Goal: Task Accomplishment & Management: Manage account settings

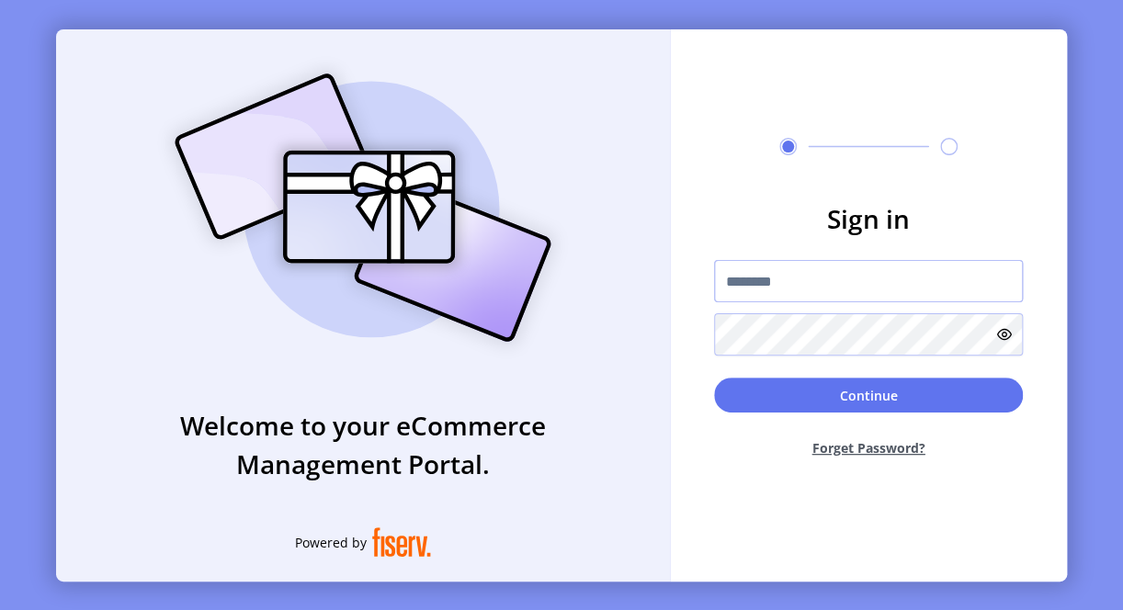
click at [753, 290] on input "text" at bounding box center [868, 281] width 309 height 42
paste input "**********"
type input "**********"
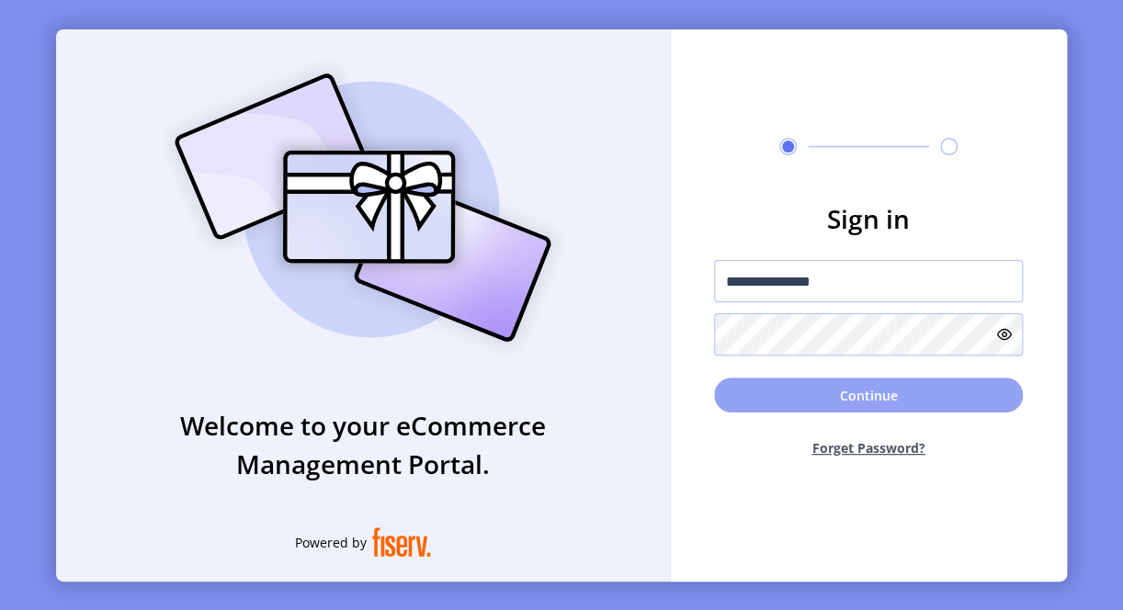
click at [777, 406] on button "Continue" at bounding box center [868, 395] width 309 height 35
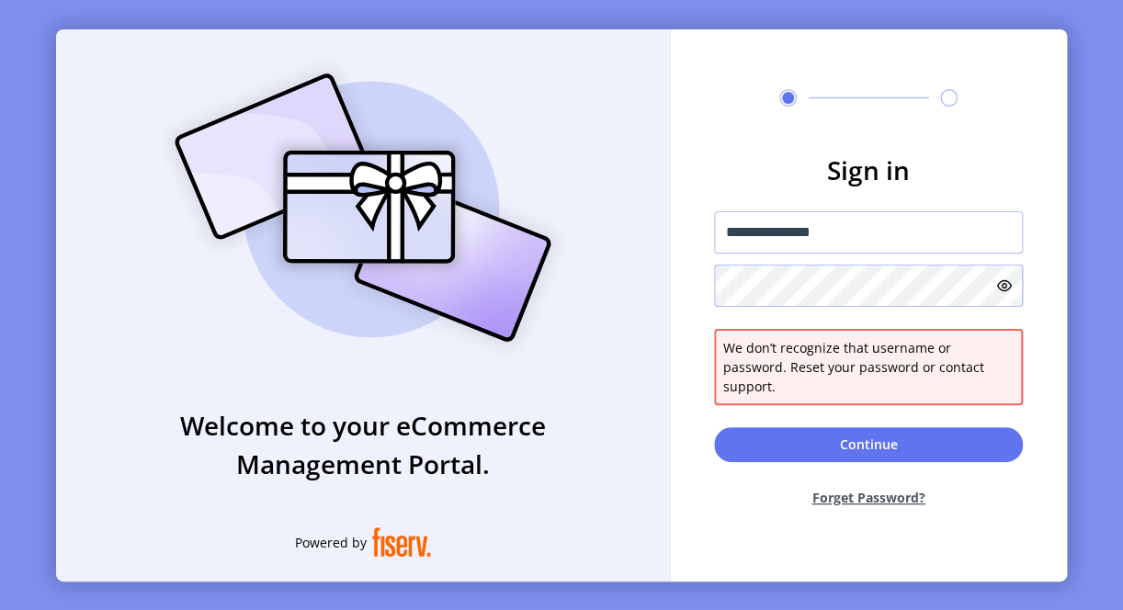
click at [652, 288] on div "**********" at bounding box center [561, 305] width 1011 height 552
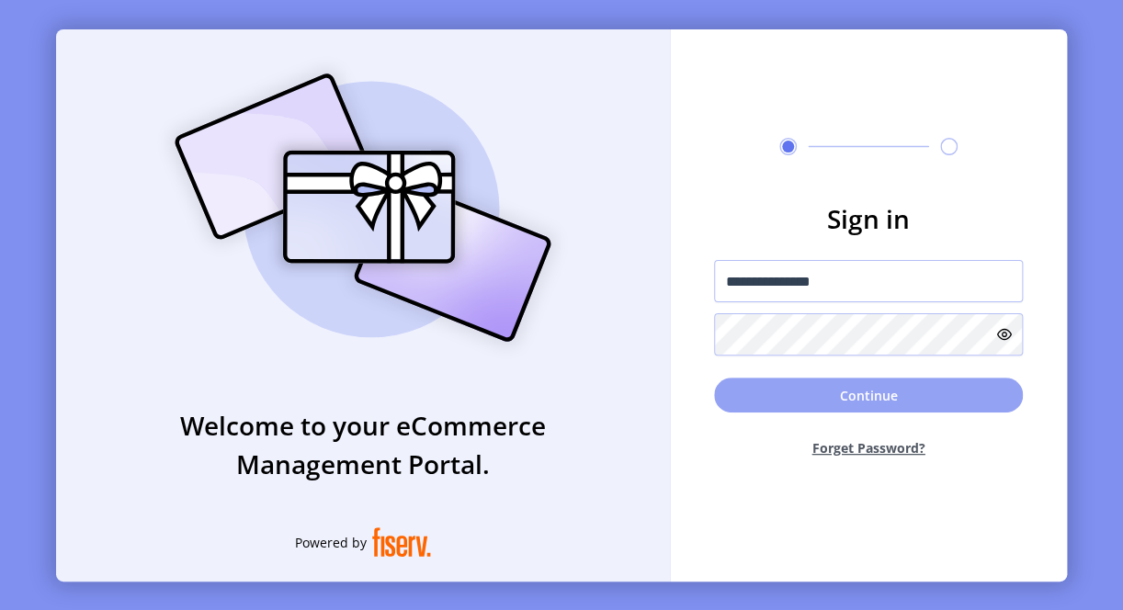
click at [742, 405] on button "Continue" at bounding box center [868, 395] width 309 height 35
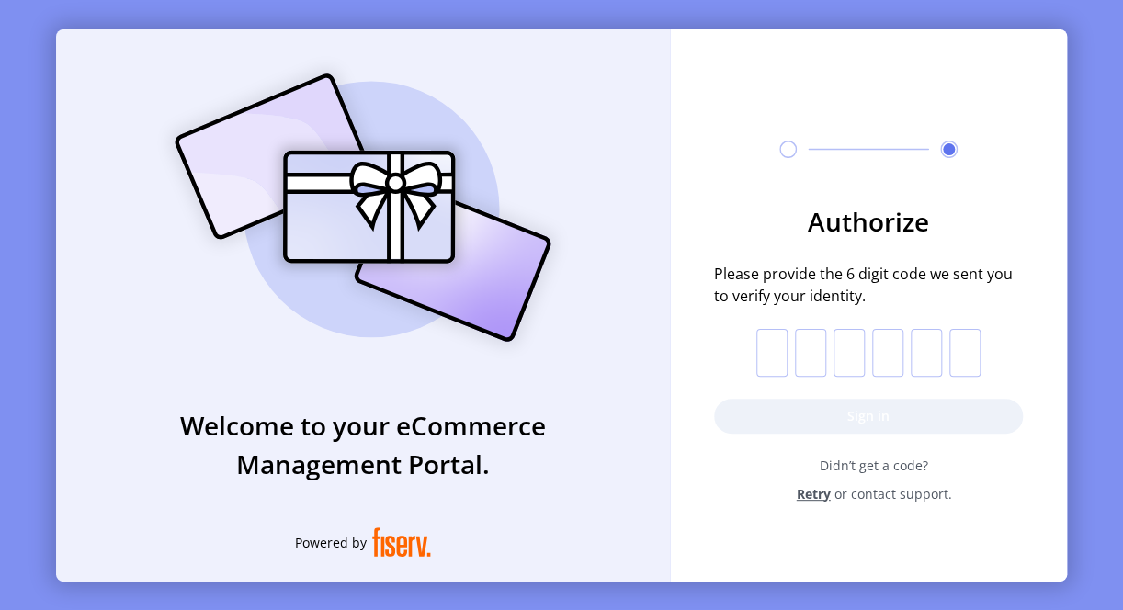
click at [763, 353] on input "text" at bounding box center [771, 353] width 31 height 48
type input "*"
drag, startPoint x: 793, startPoint y: 355, endPoint x: 815, endPoint y: 357, distance: 22.1
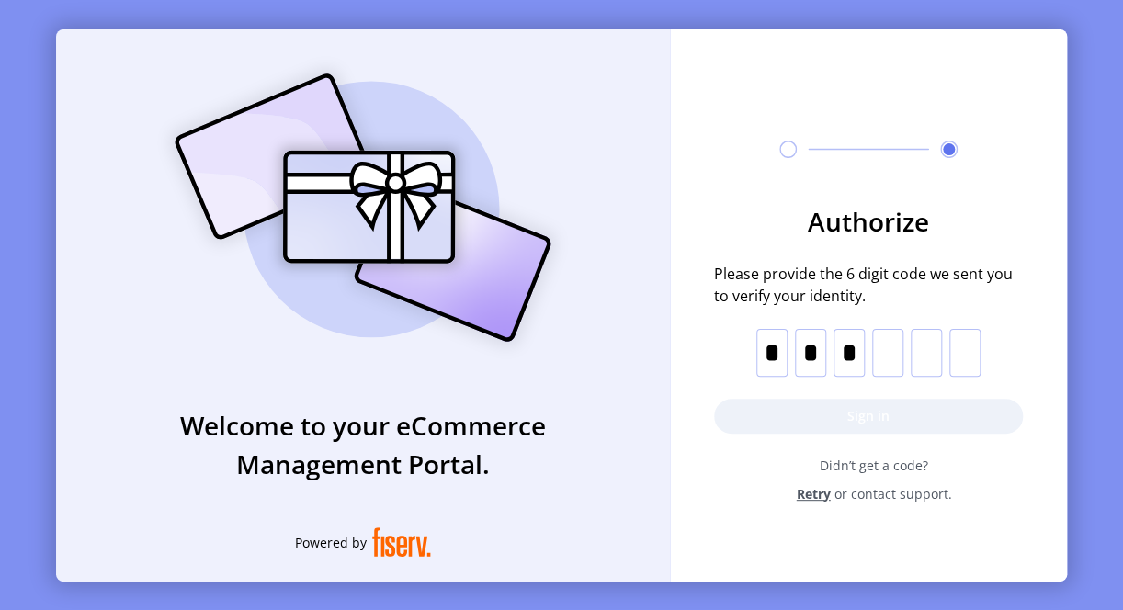
click at [815, 357] on p-inputotp "* * *" at bounding box center [868, 353] width 224 height 48
drag, startPoint x: 815, startPoint y: 357, endPoint x: 803, endPoint y: 356, distance: 12.0
click at [805, 356] on input "*" at bounding box center [810, 353] width 31 height 48
type input "*"
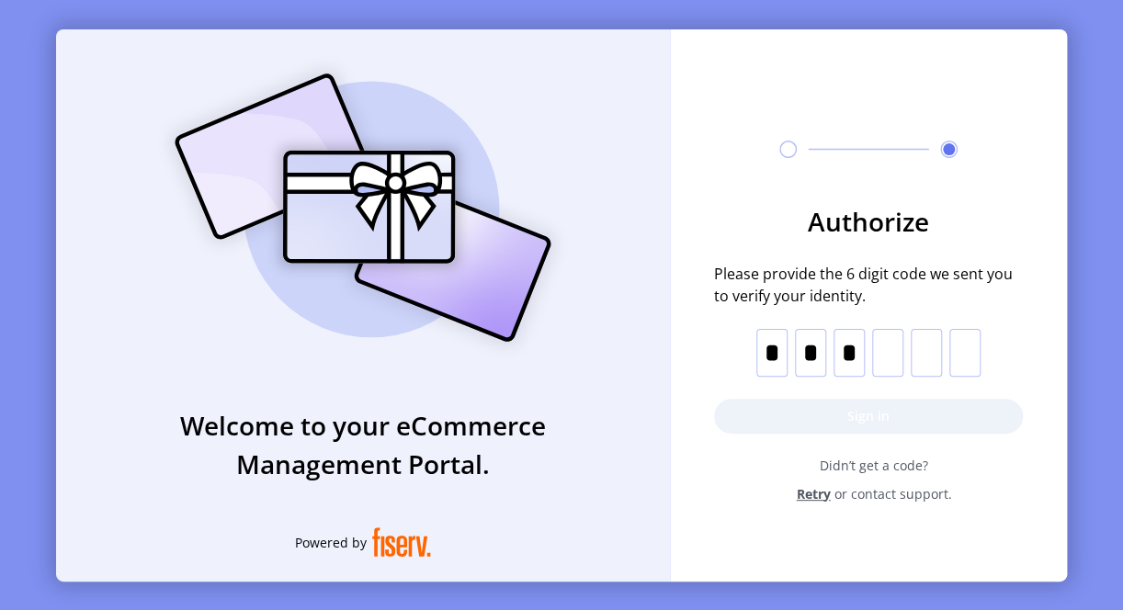
type input "*"
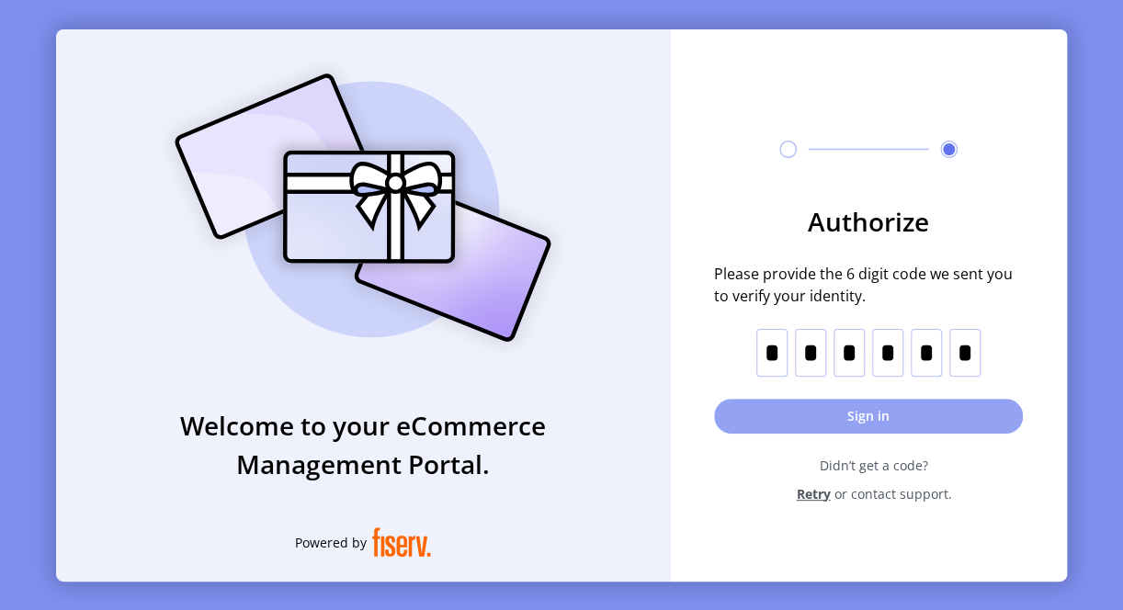
type input "*"
click at [869, 414] on button "Sign in" at bounding box center [868, 416] width 309 height 35
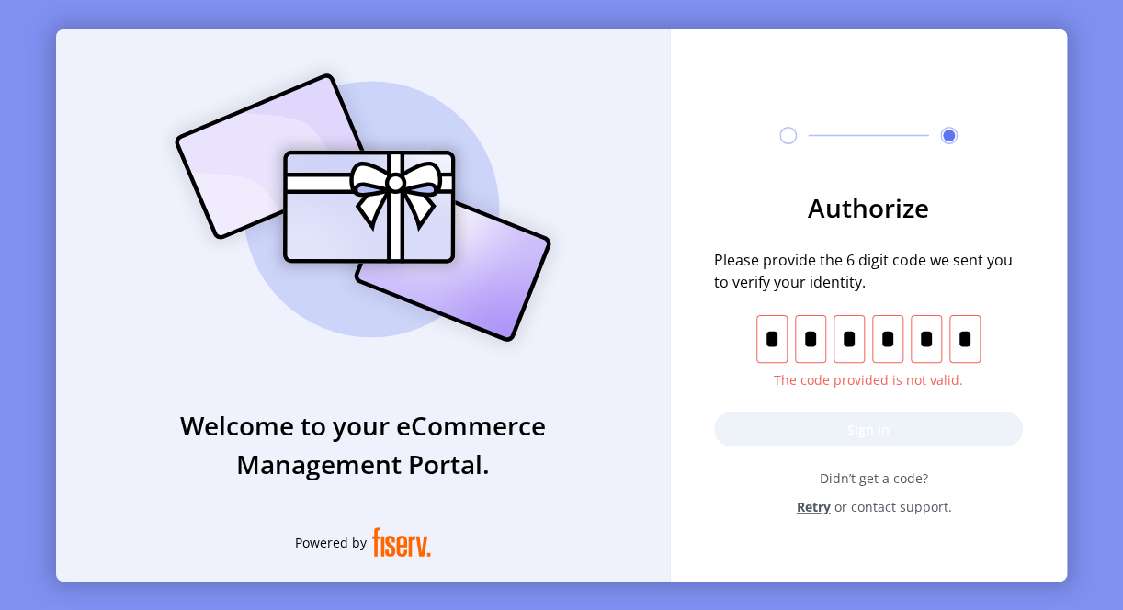
click at [890, 335] on input "*" at bounding box center [887, 339] width 31 height 48
click at [929, 337] on input "*" at bounding box center [926, 339] width 31 height 48
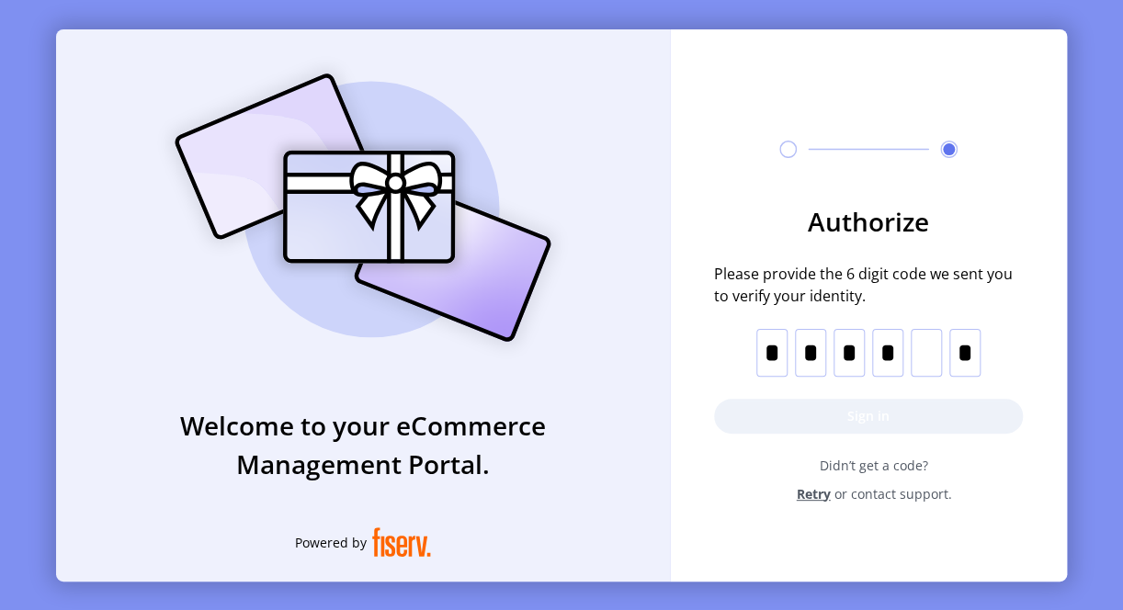
type input "*"
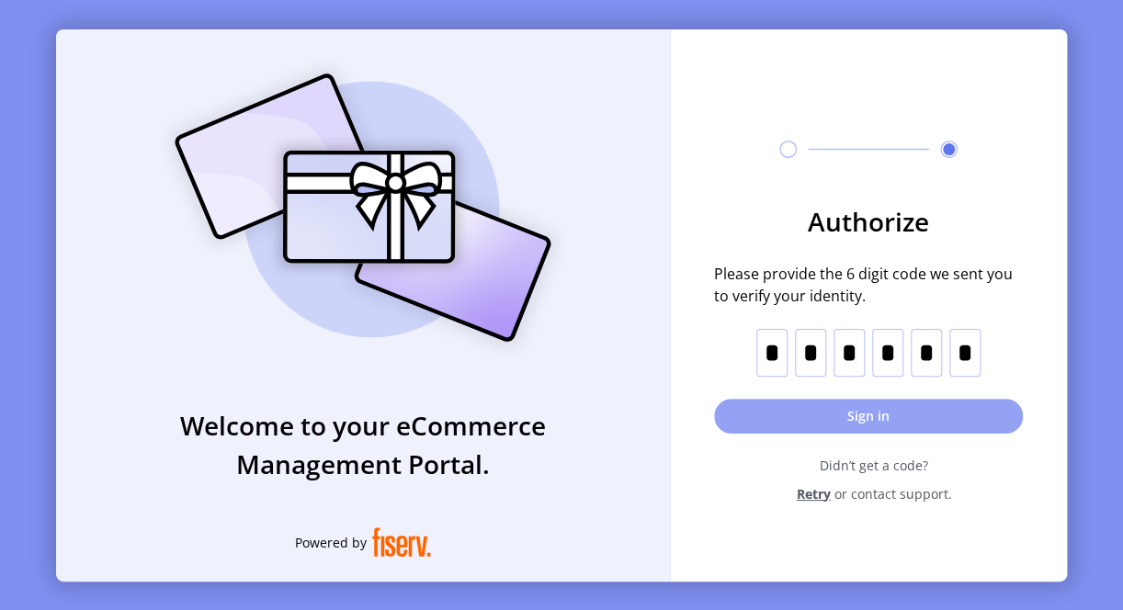
click at [848, 412] on button "Sign in" at bounding box center [868, 416] width 309 height 35
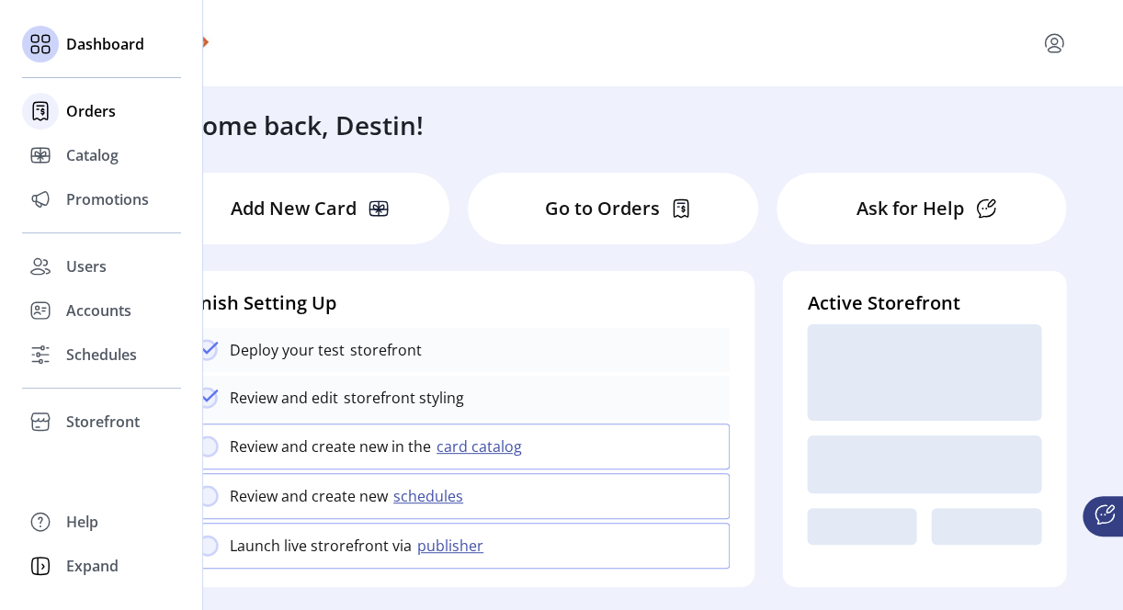
click at [92, 118] on span "Orders" at bounding box center [91, 111] width 50 height 22
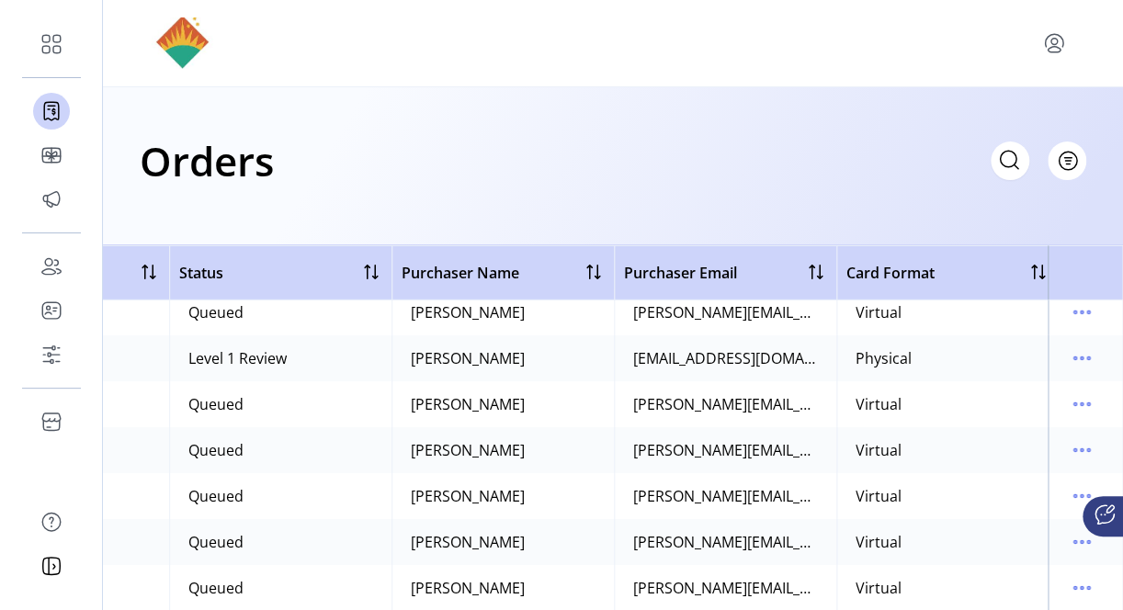
scroll to position [2389, 379]
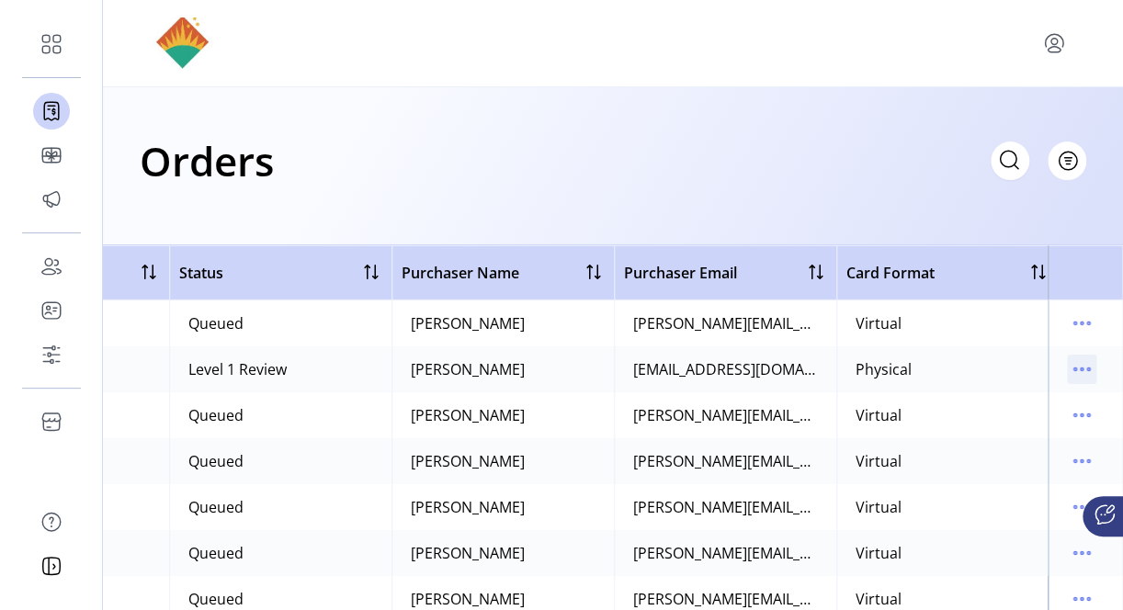
click at [1067, 364] on icon "menu" at bounding box center [1081, 369] width 29 height 29
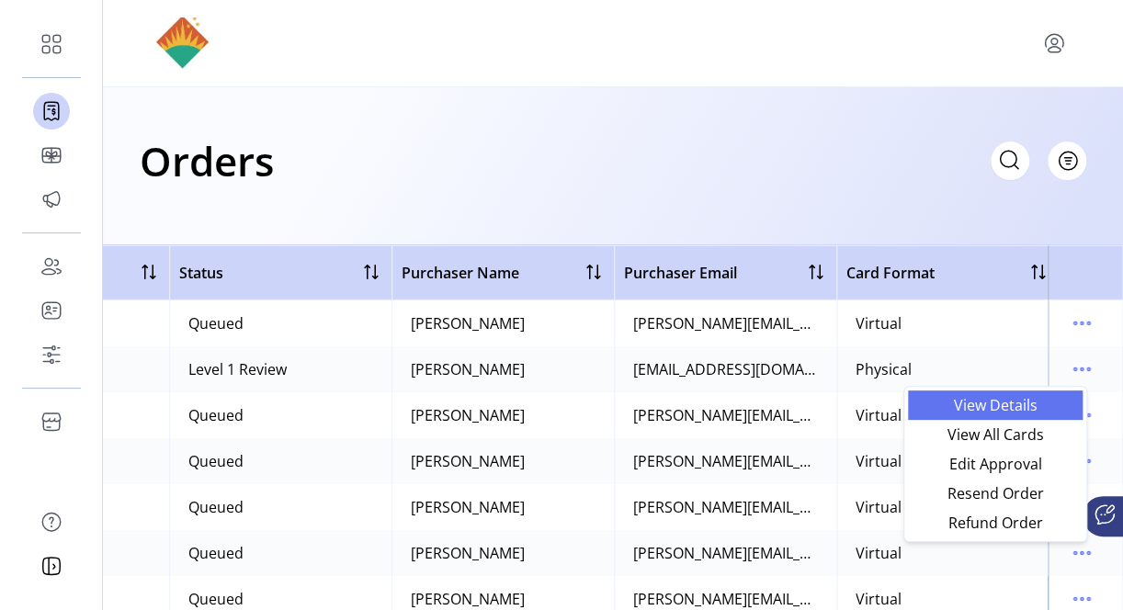
click at [995, 407] on span "View Details" at bounding box center [995, 405] width 153 height 15
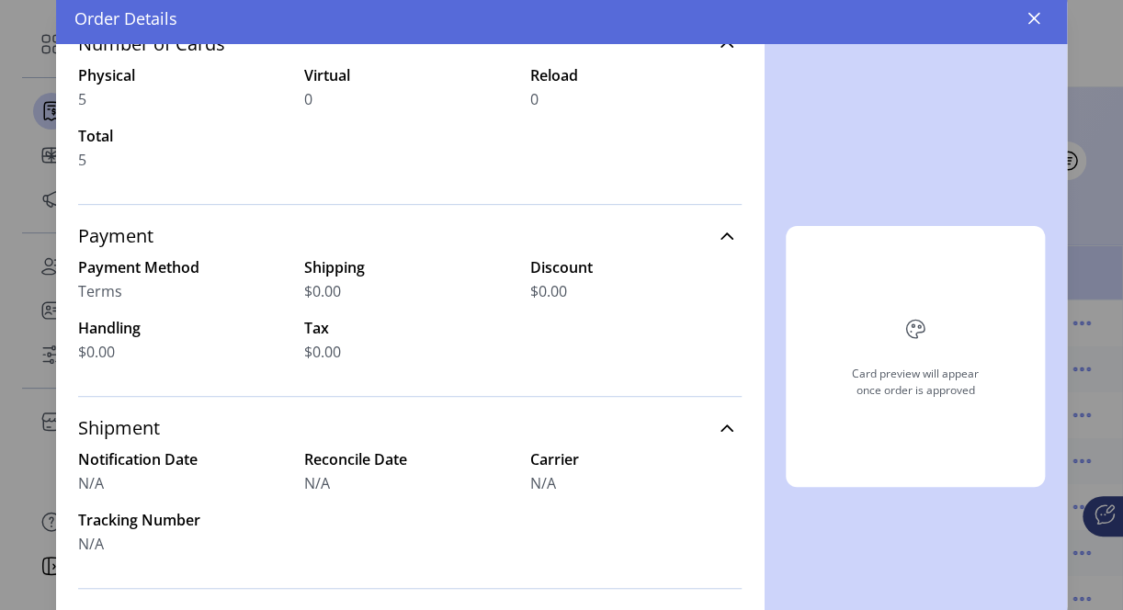
scroll to position [244, 0]
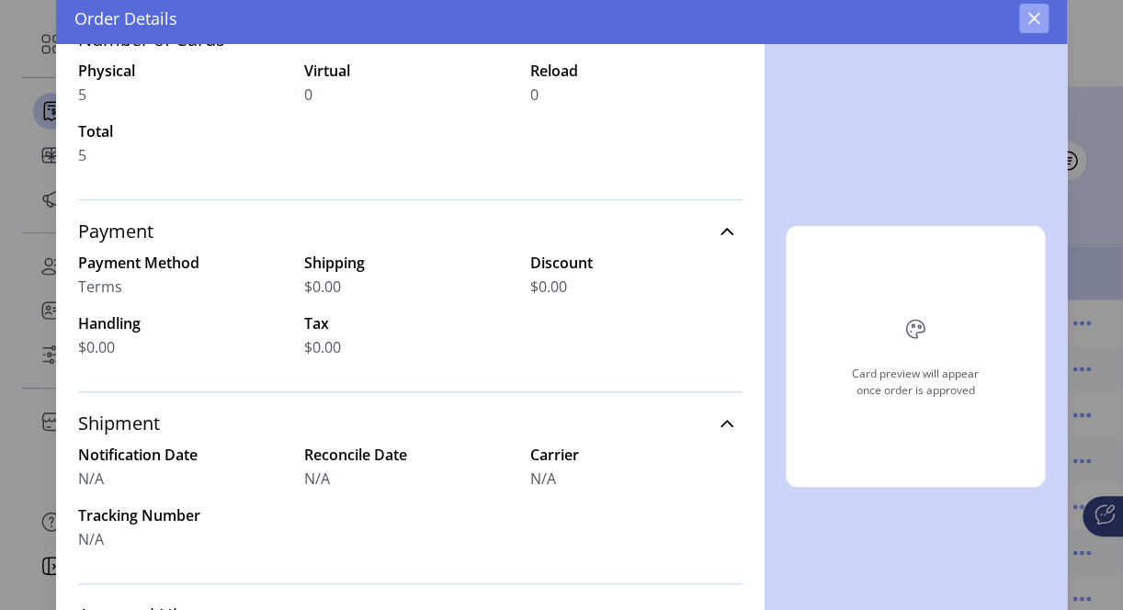
click at [1044, 5] on button "button" at bounding box center [1033, 18] width 29 height 29
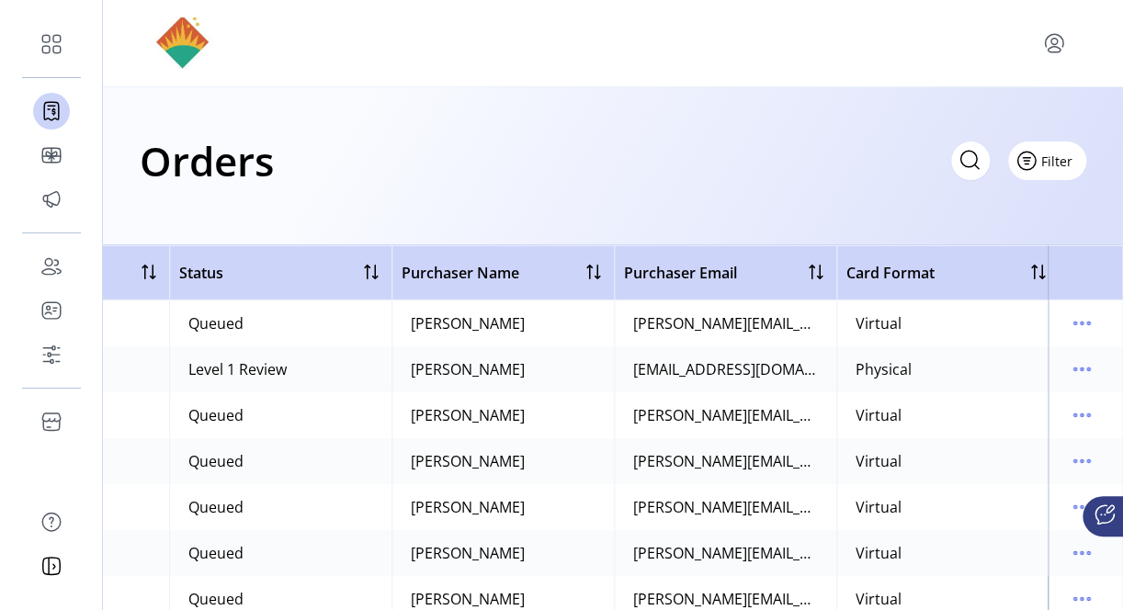
click at [1076, 151] on button "Filter" at bounding box center [1047, 161] width 78 height 39
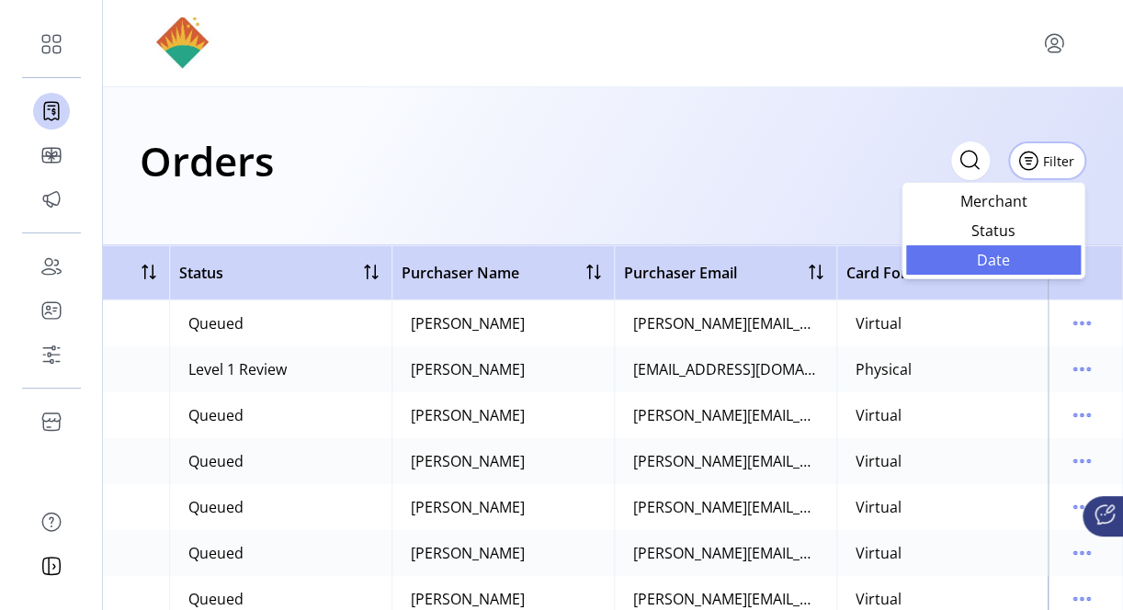
click at [994, 257] on span "Date" at bounding box center [993, 260] width 153 height 15
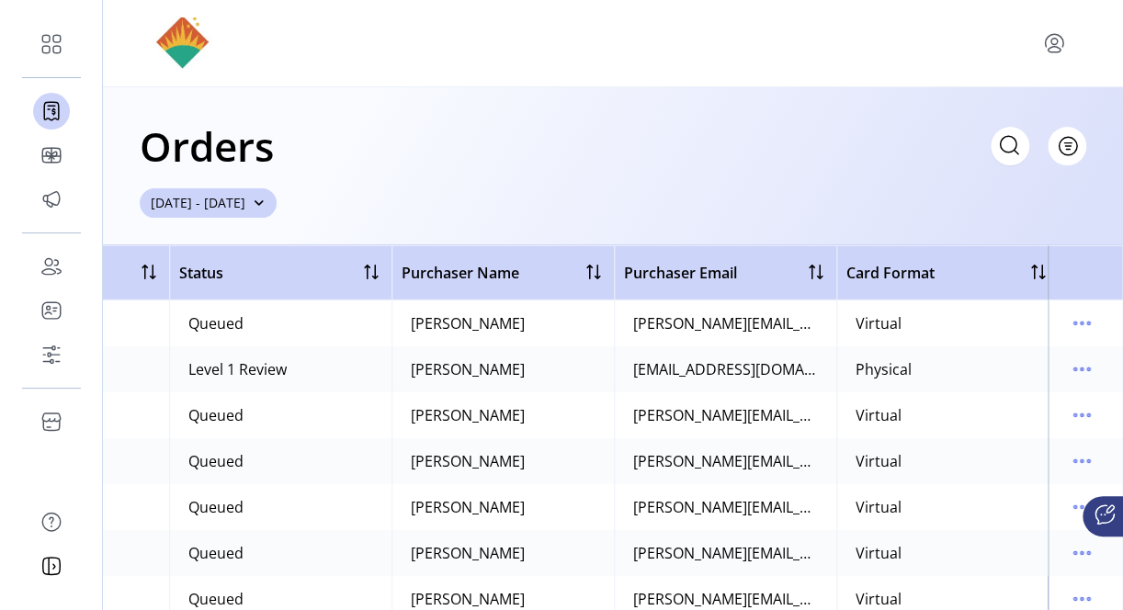
click at [277, 210] on button "[DATE] - [DATE]" at bounding box center [208, 202] width 137 height 29
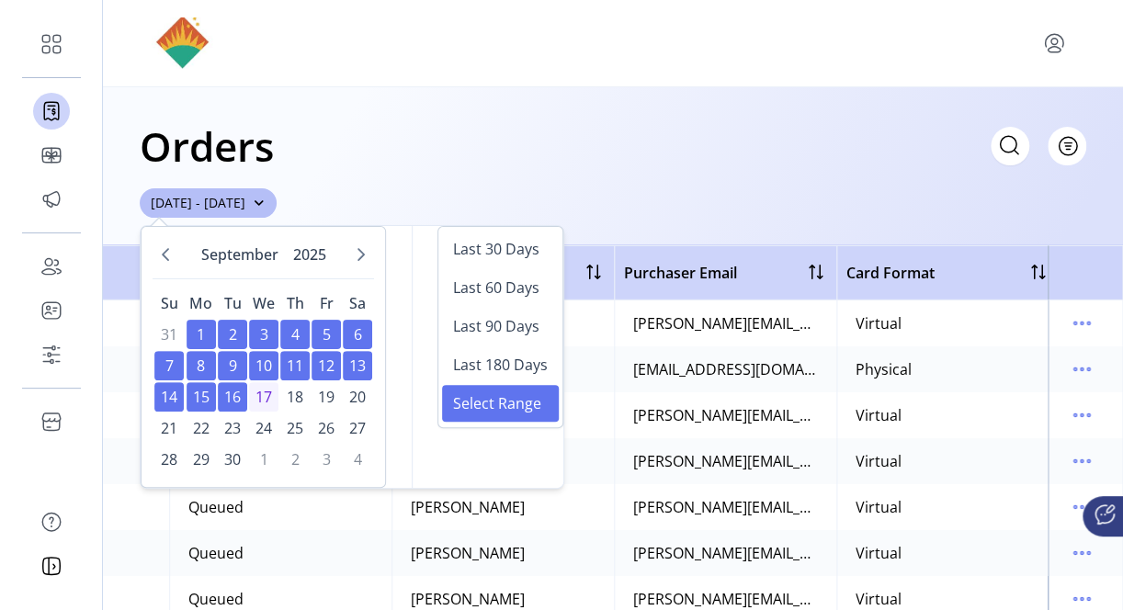
click at [625, 167] on div "Orders Filter Focused All Orders" at bounding box center [613, 146] width 947 height 64
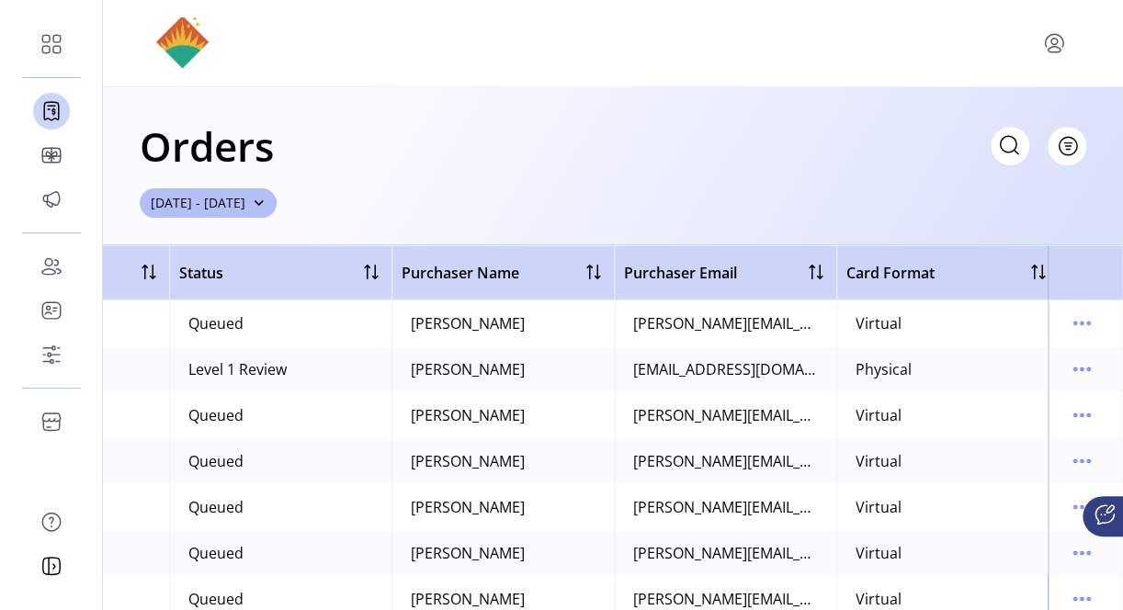
click at [905, 294] on th "Card Format" at bounding box center [947, 272] width 222 height 55
click at [906, 276] on span "Card Format" at bounding box center [890, 273] width 88 height 22
click at [1032, 267] on div at bounding box center [1038, 272] width 22 height 22
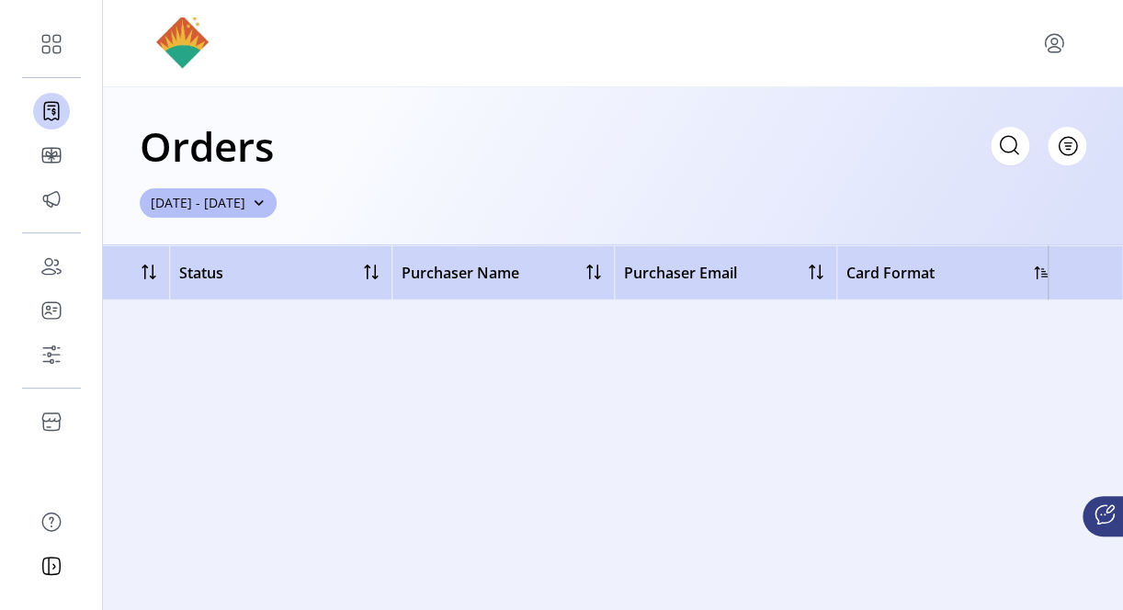
scroll to position [0, 379]
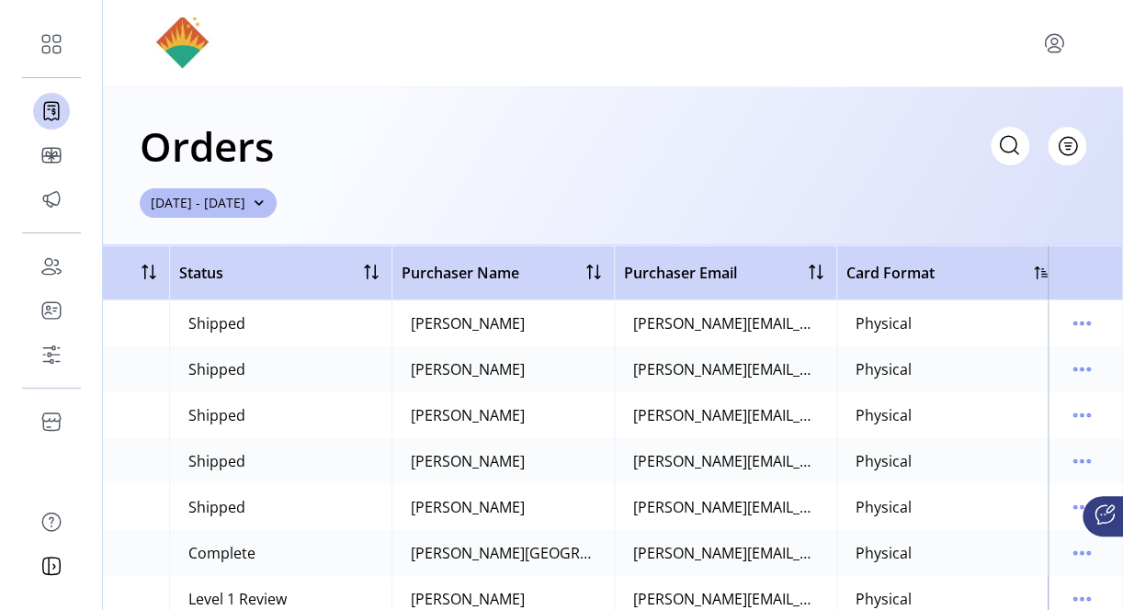
click at [281, 34] on div at bounding box center [613, 42] width 947 height 51
click at [1067, 360] on icon "menu" at bounding box center [1081, 369] width 29 height 29
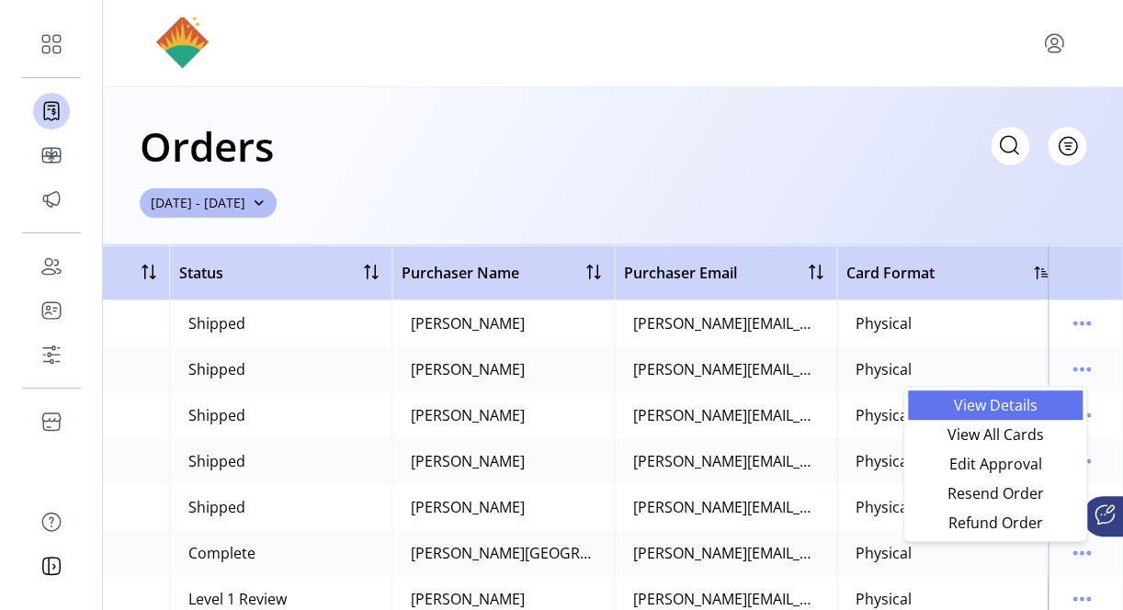
click at [1004, 404] on span "View Details" at bounding box center [995, 405] width 153 height 15
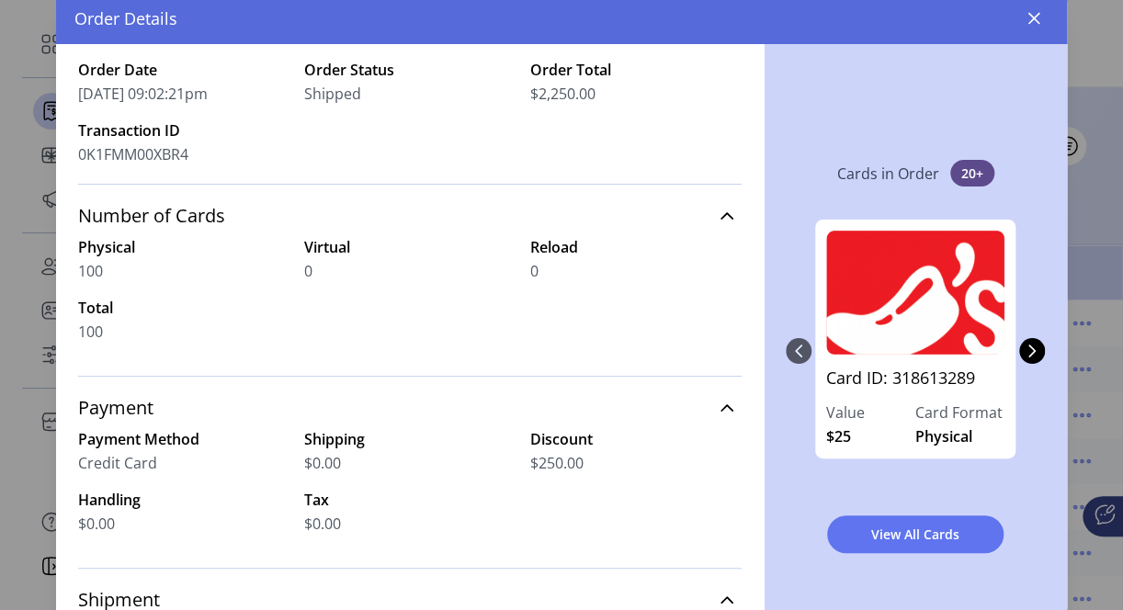
scroll to position [65, 0]
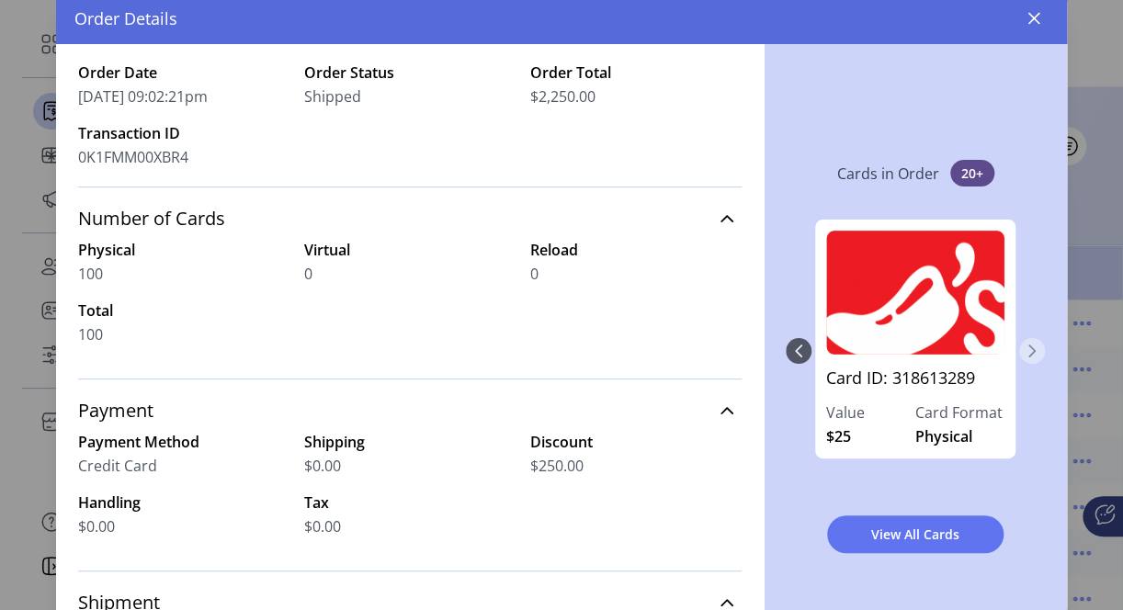
click at [1026, 358] on button "Next Page" at bounding box center [1032, 351] width 26 height 26
click at [1032, 346] on button "Next Page" at bounding box center [1032, 351] width 26 height 26
click at [791, 356] on icon "Previous Page" at bounding box center [798, 351] width 15 height 15
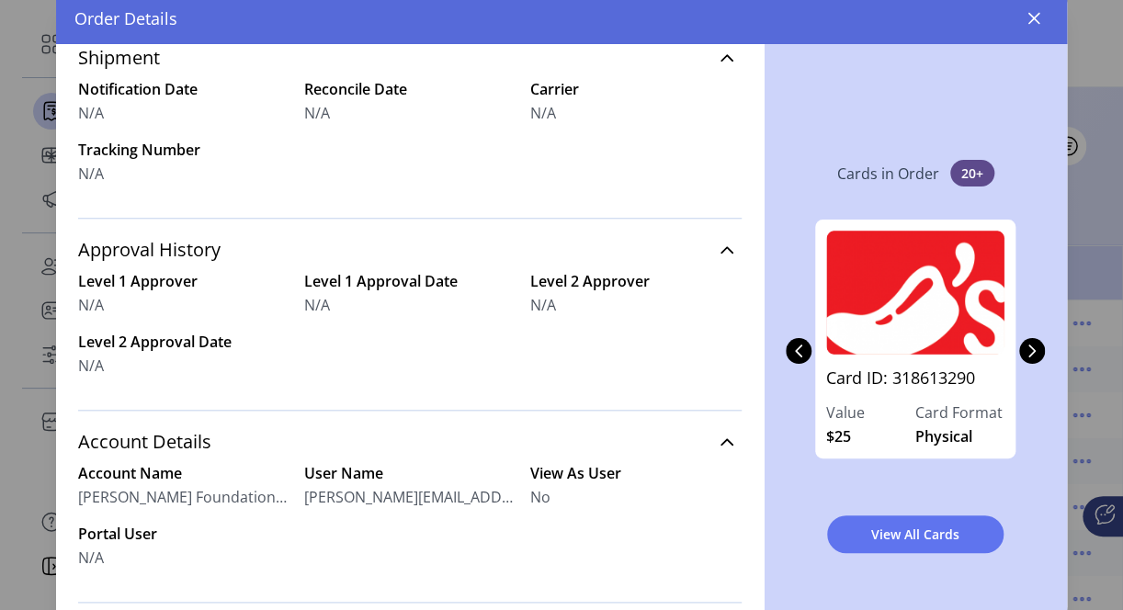
scroll to position [668, 0]
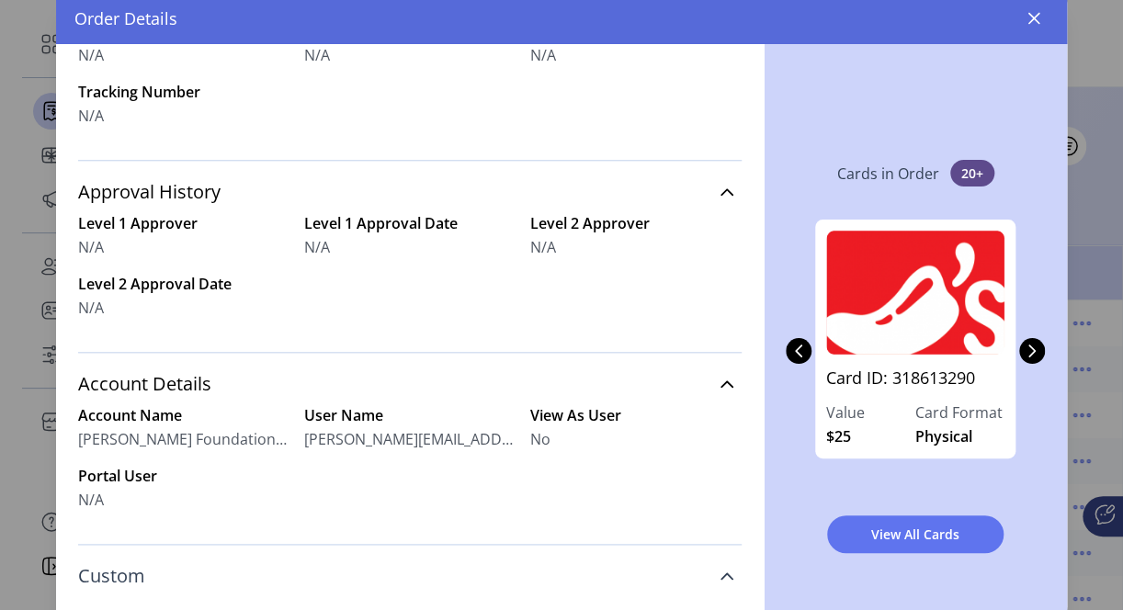
click at [720, 577] on icon at bounding box center [727, 576] width 15 height 15
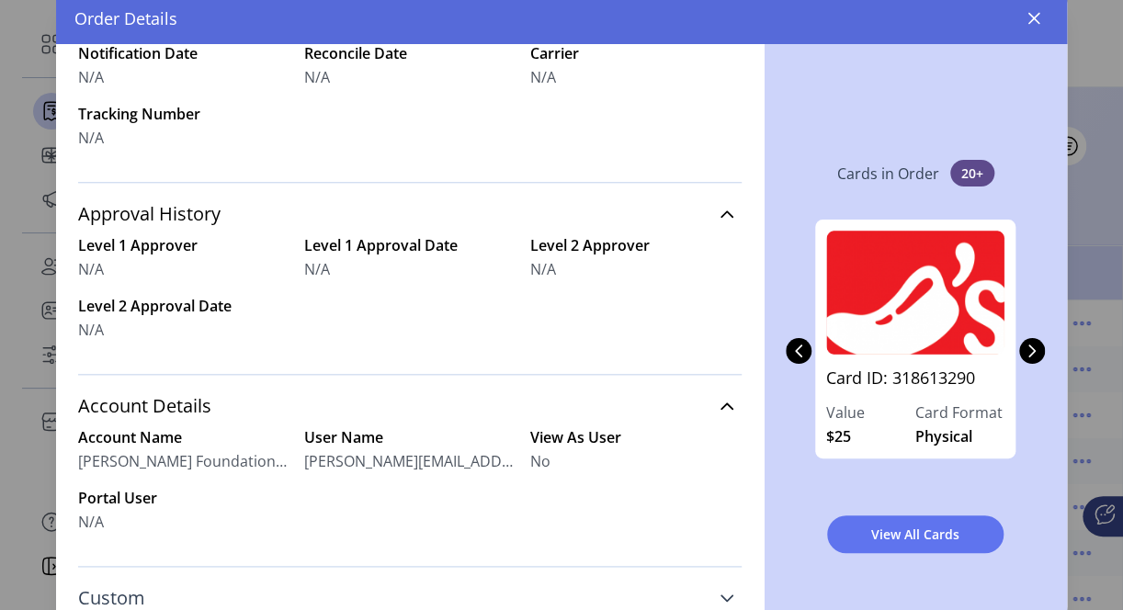
click at [710, 588] on link "Custom" at bounding box center [409, 598] width 663 height 40
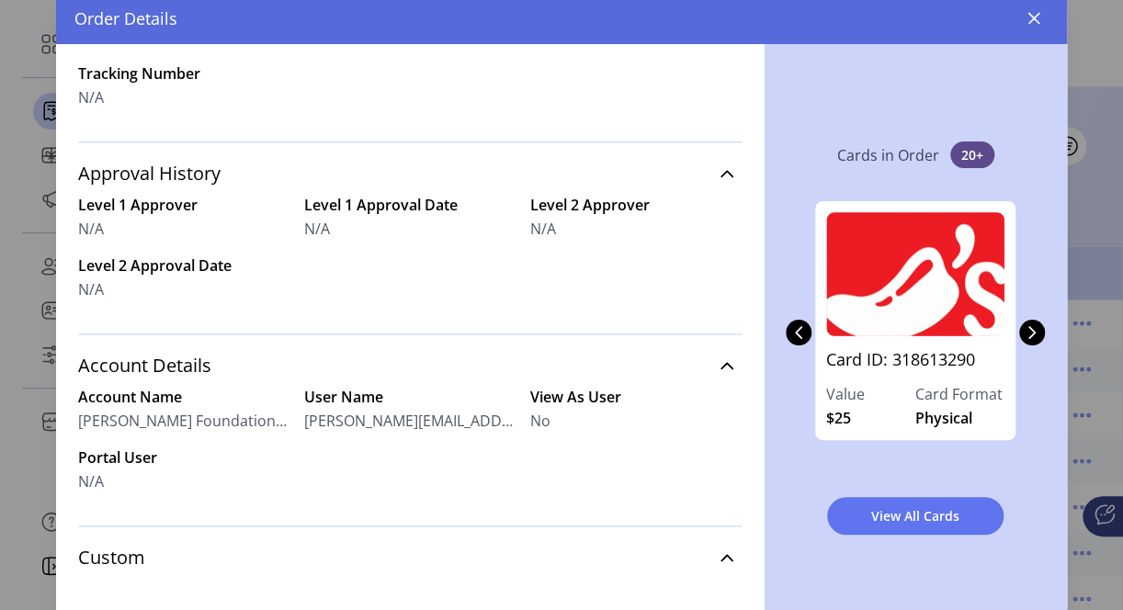
scroll to position [0, 0]
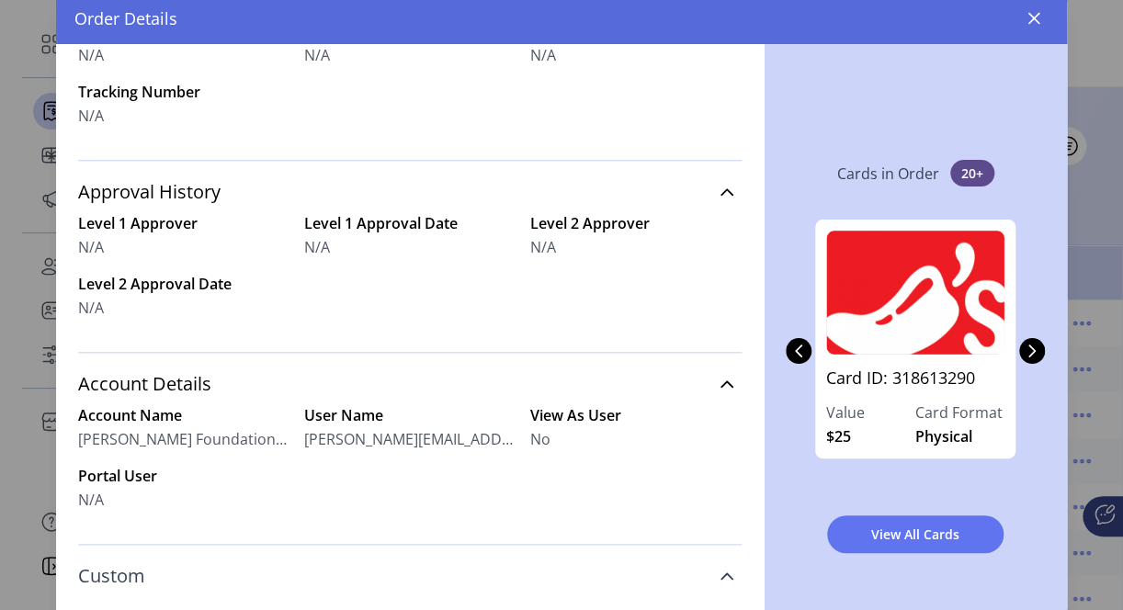
click at [720, 579] on icon at bounding box center [727, 576] width 15 height 15
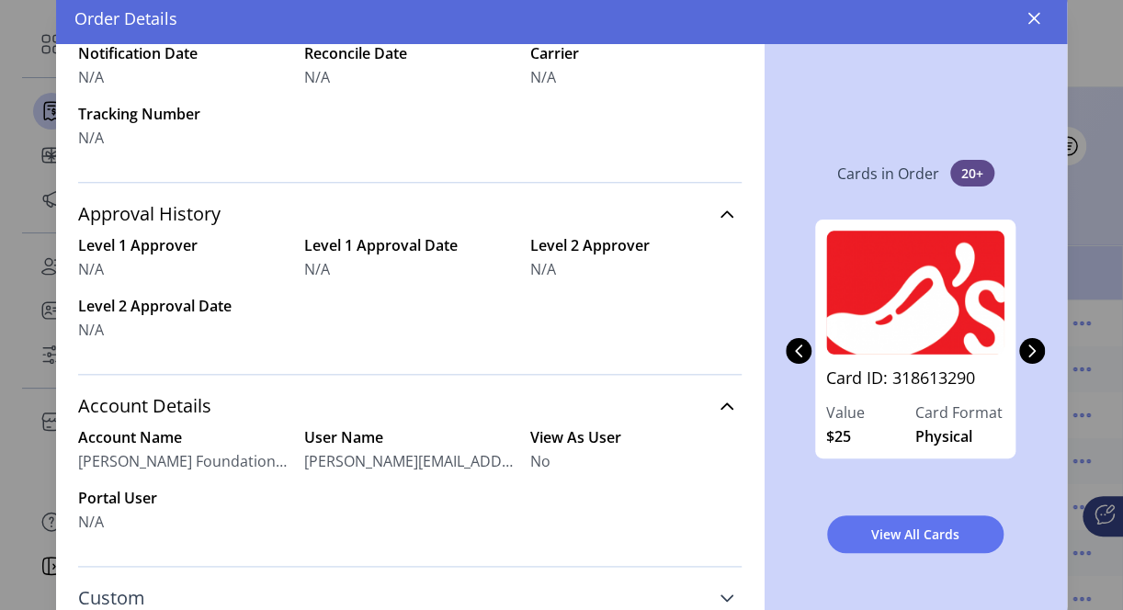
click at [712, 584] on link "Custom" at bounding box center [409, 598] width 663 height 40
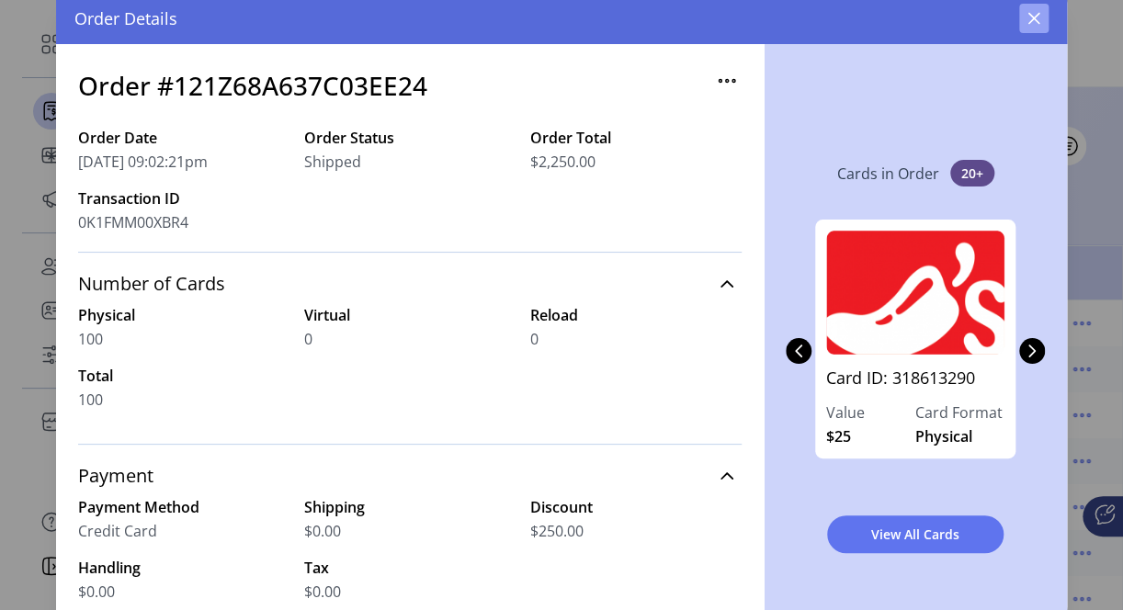
click at [1038, 18] on icon "button" at bounding box center [1033, 18] width 15 height 15
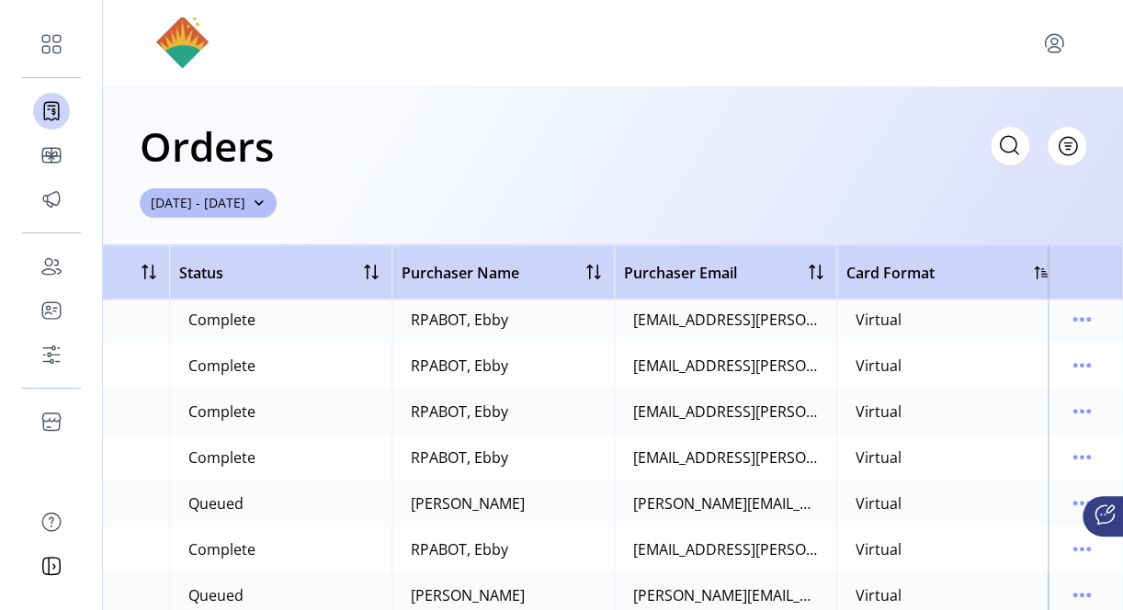
scroll to position [1838, 379]
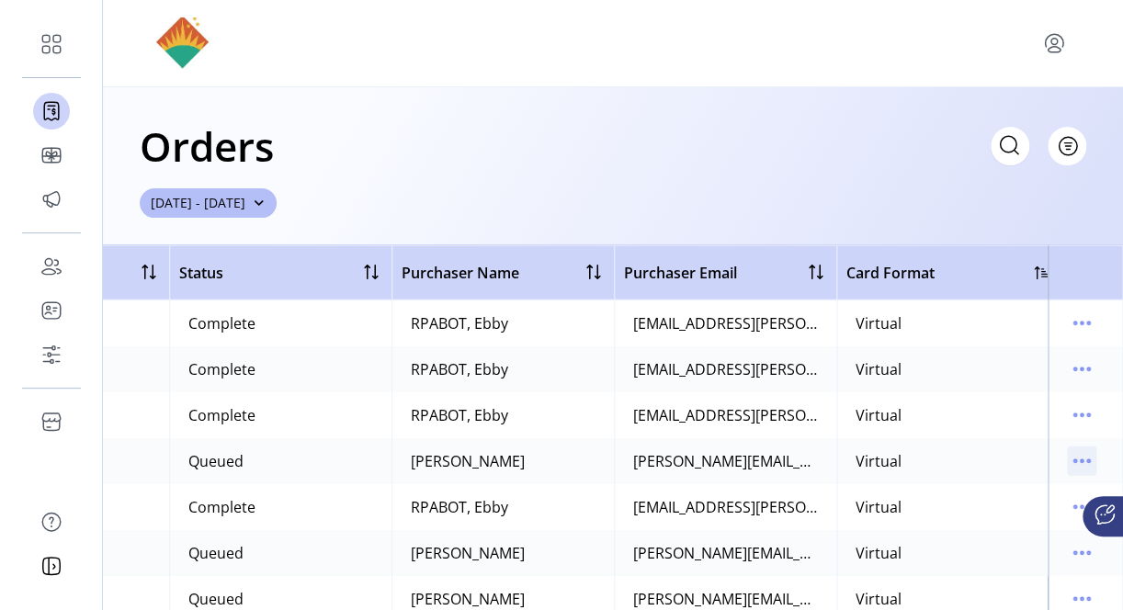
click at [1075, 457] on icon "menu" at bounding box center [1081, 461] width 29 height 29
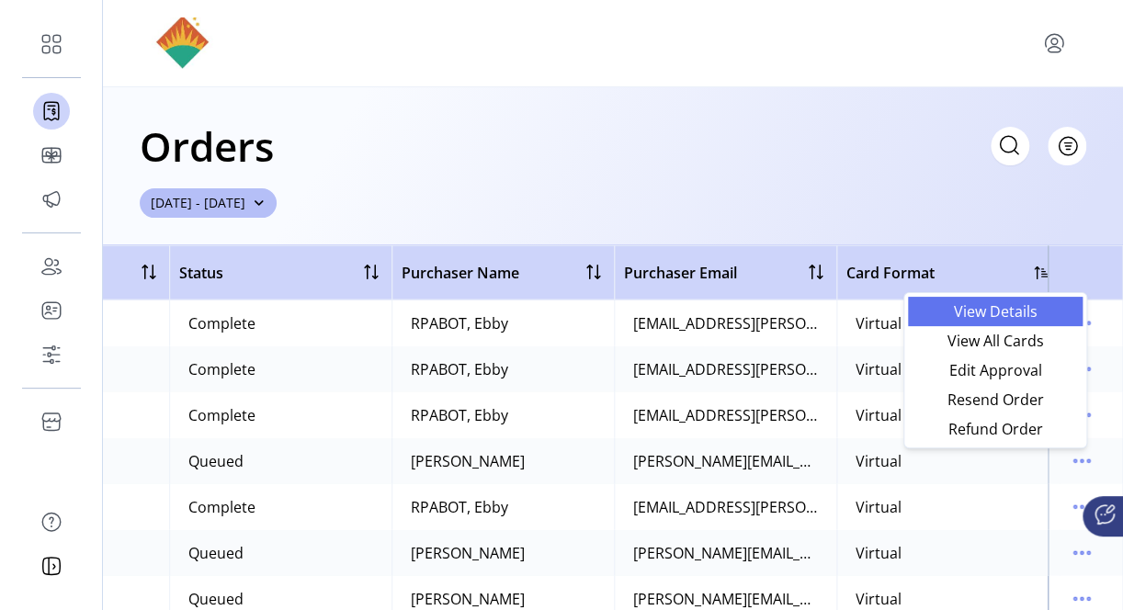
click at [999, 309] on span "View Details" at bounding box center [995, 311] width 153 height 15
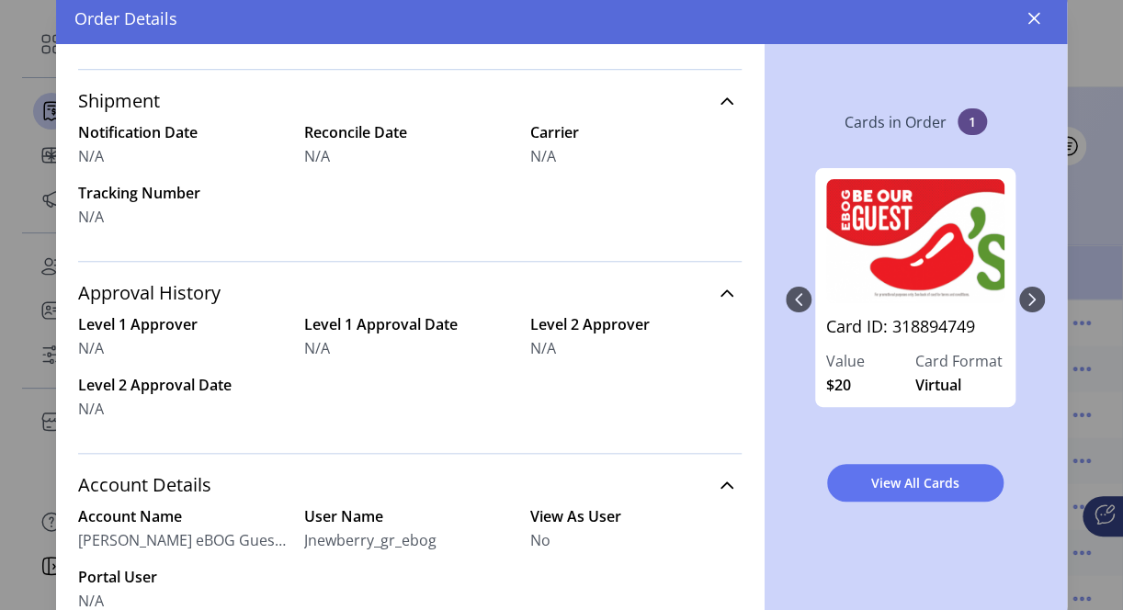
scroll to position [484, 0]
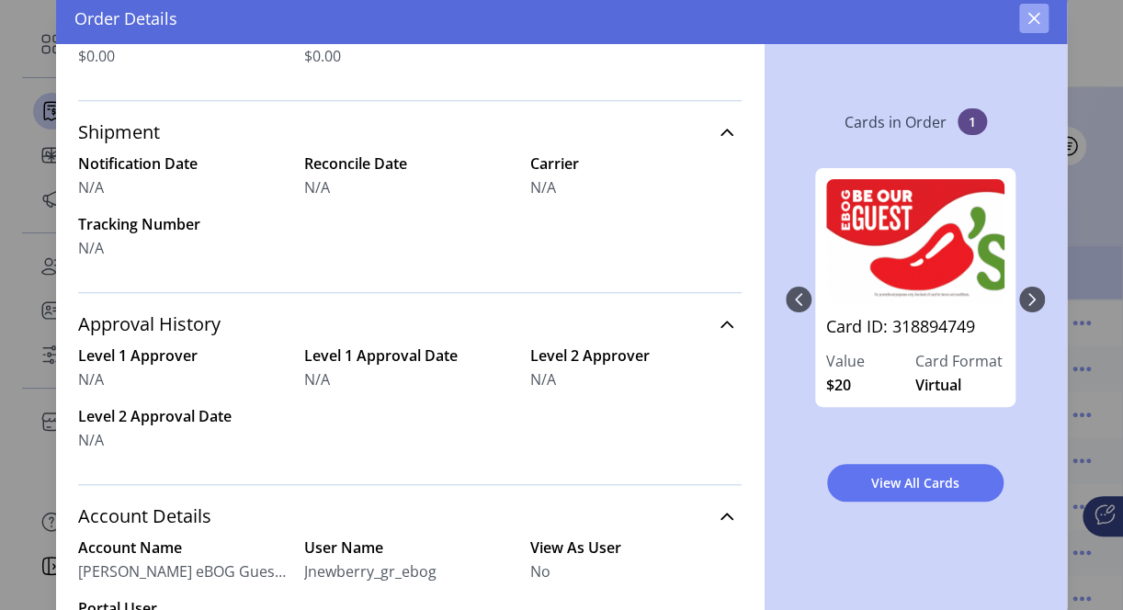
click at [1030, 17] on icon "button" at bounding box center [1033, 18] width 15 height 15
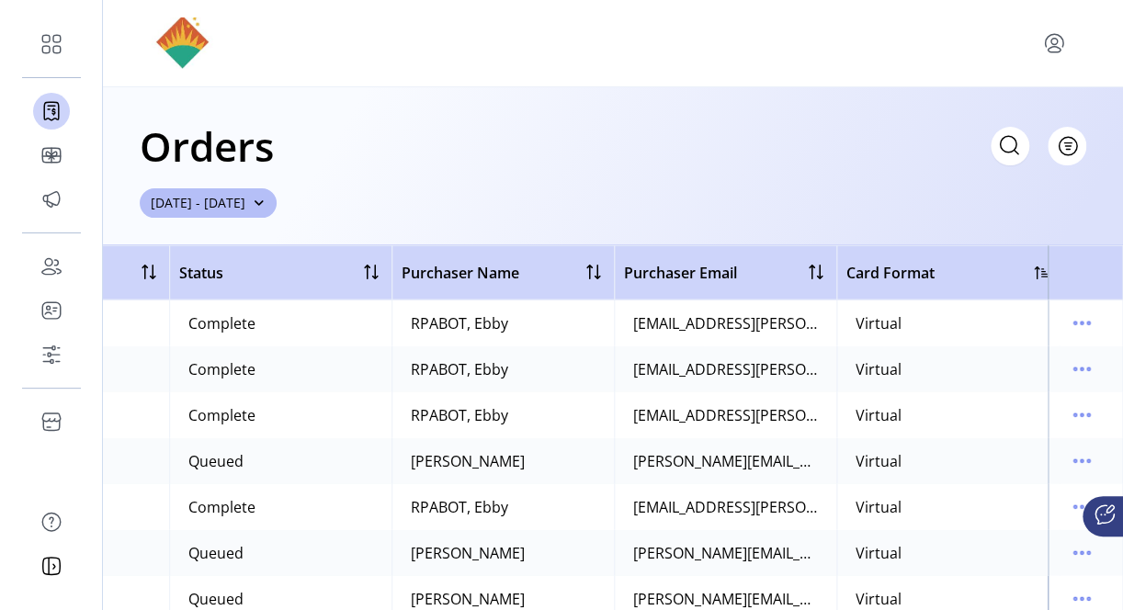
click at [1035, 266] on div at bounding box center [1042, 273] width 15 height 15
click at [1037, 272] on div at bounding box center [1042, 273] width 15 height 15
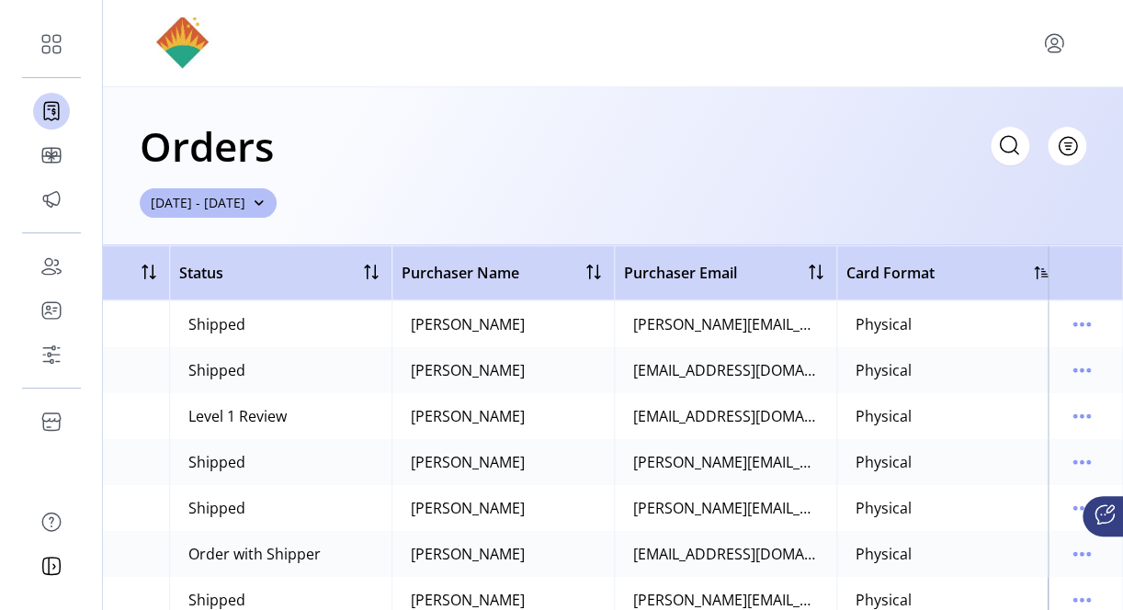
scroll to position [368, 379]
click at [1087, 460] on icon "menu" at bounding box center [1088, 461] width 3 height 3
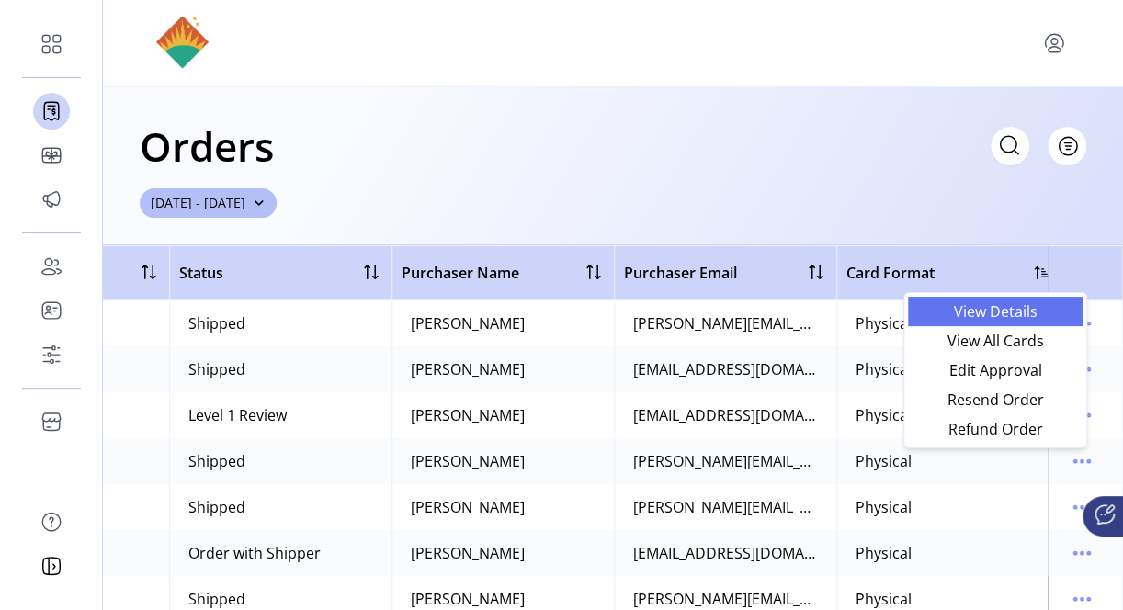
click at [992, 319] on span "View Details" at bounding box center [995, 311] width 153 height 15
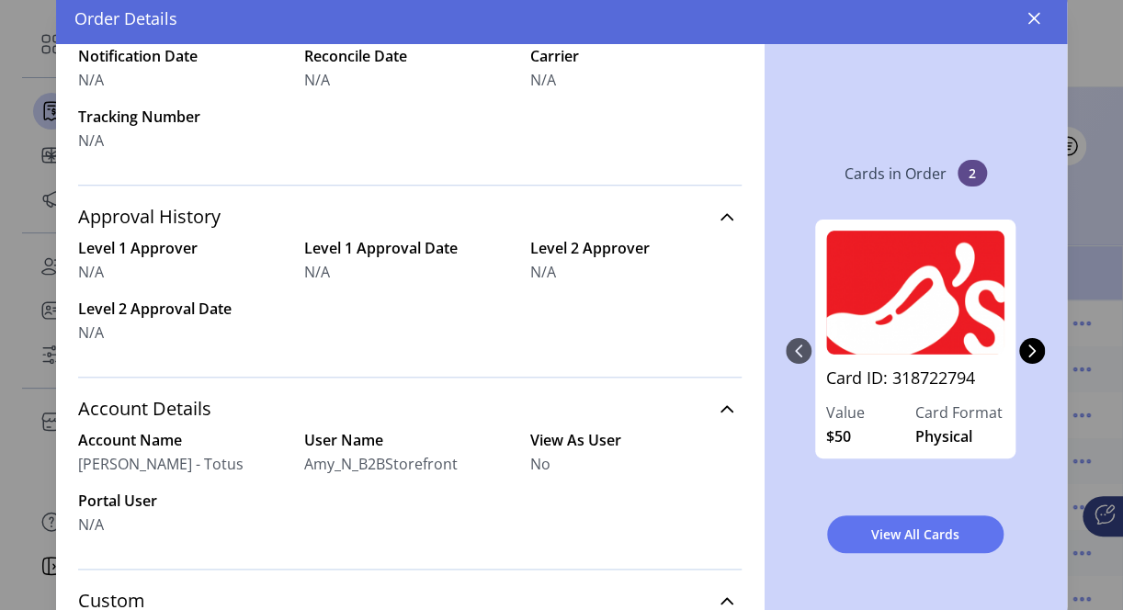
scroll to position [551, 0]
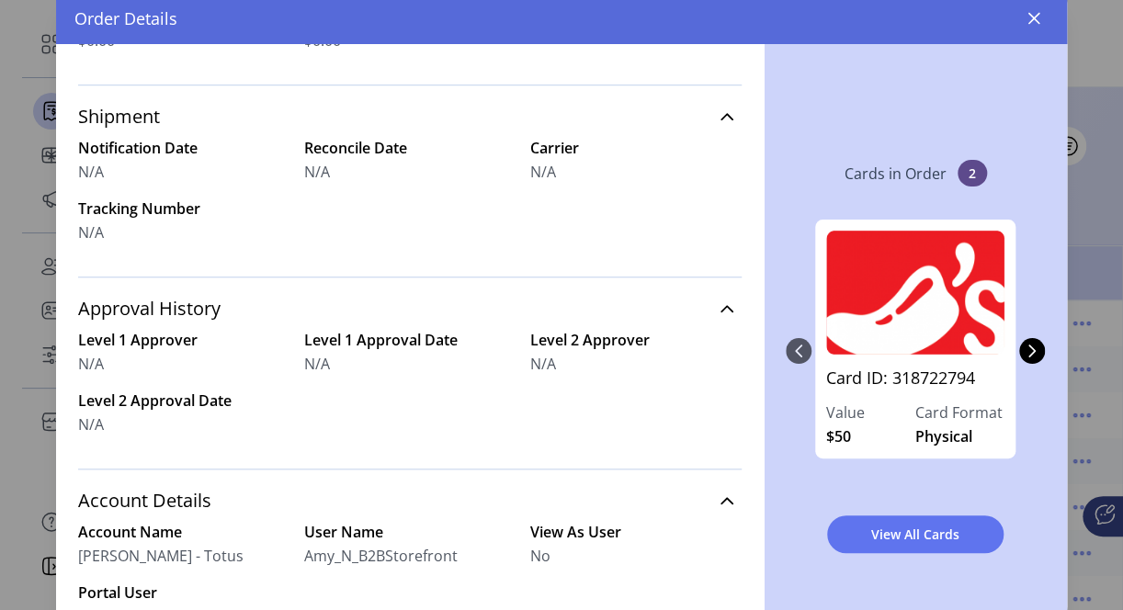
drag, startPoint x: 76, startPoint y: 164, endPoint x: 564, endPoint y: 244, distance: 494.3
click at [564, 244] on div "Order #[US_VEHICLE_IDENTIFICATION_NUMBER] Order Date [DATE] 07:06:08pm Order St…" at bounding box center [410, 356] width 708 height 625
click at [904, 540] on span "View All Cards" at bounding box center [915, 534] width 129 height 19
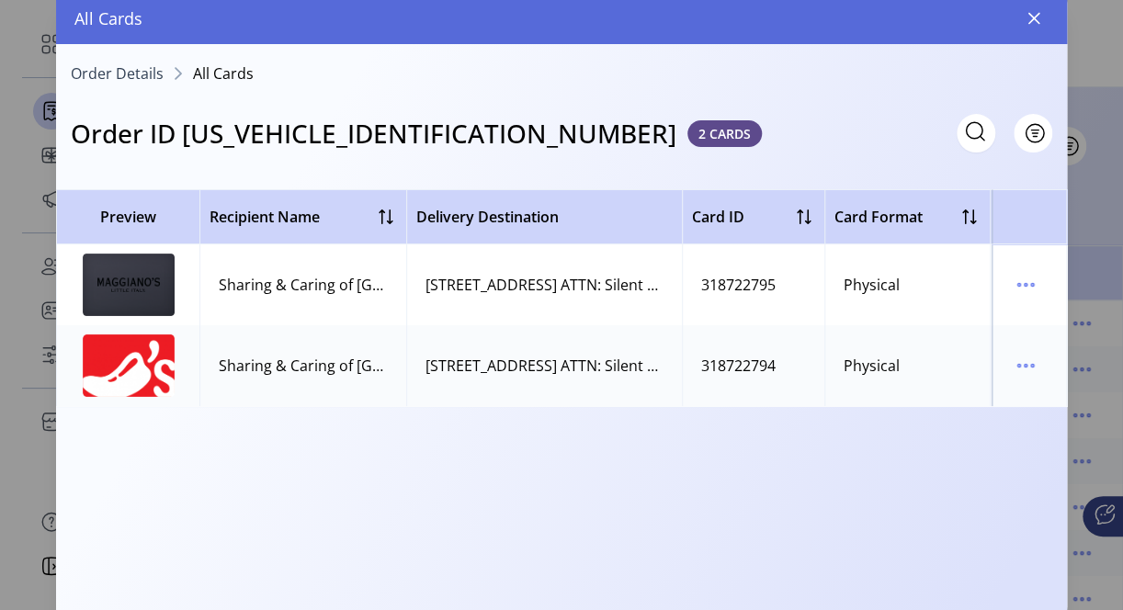
click at [1054, 12] on div "All Cards" at bounding box center [561, 18] width 1011 height 51
click at [1044, 15] on button "button" at bounding box center [1033, 18] width 29 height 29
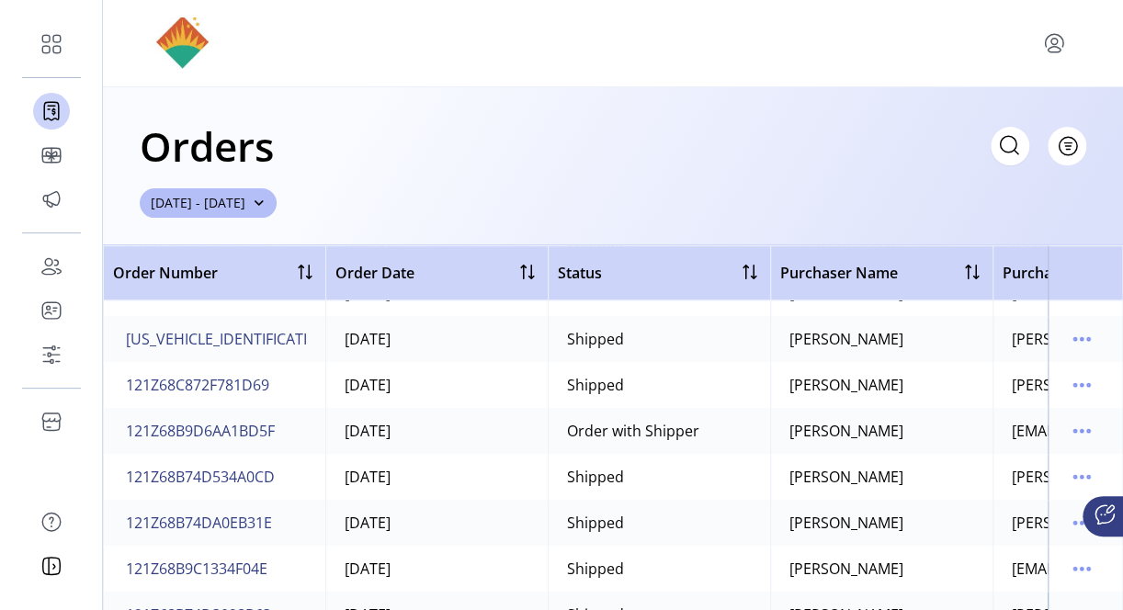
scroll to position [459, 0]
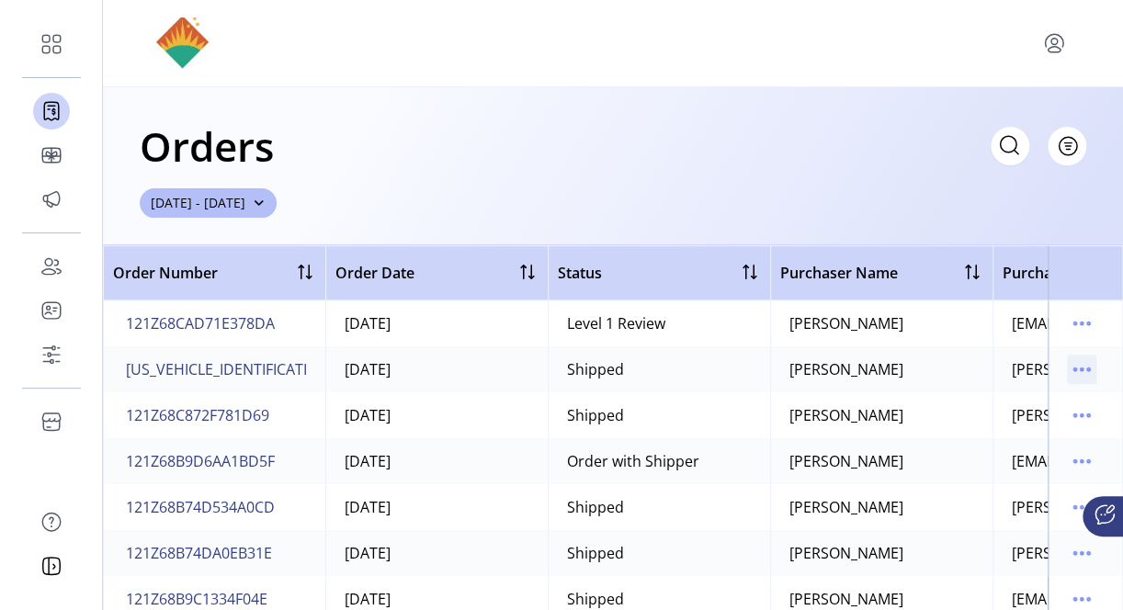
click at [1067, 364] on icon "menu" at bounding box center [1081, 369] width 29 height 29
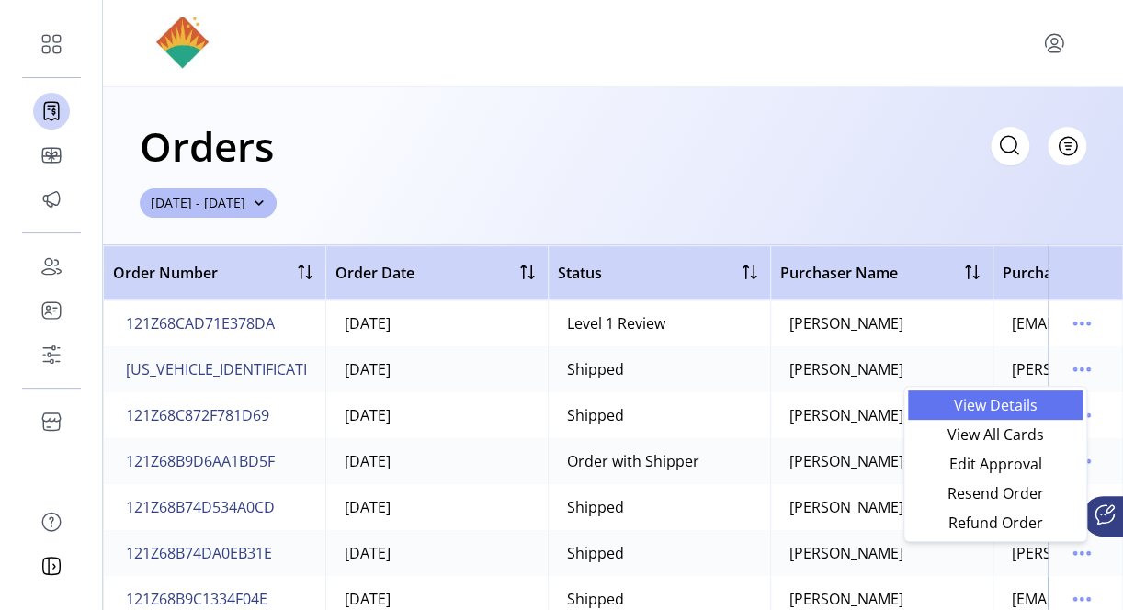
click at [985, 408] on span "View Details" at bounding box center [995, 405] width 153 height 15
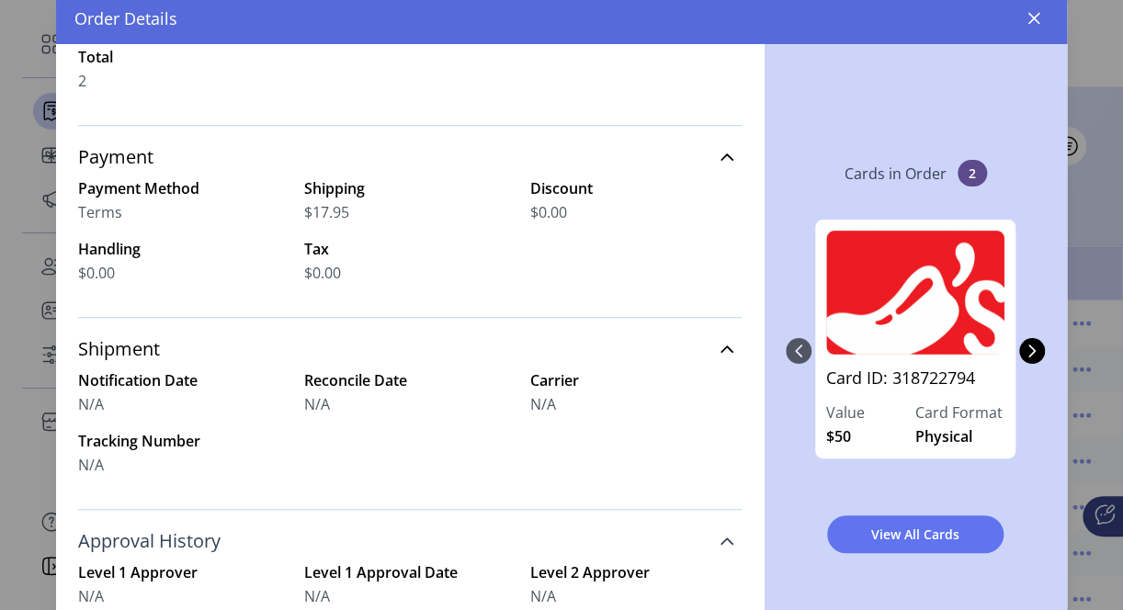
scroll to position [459, 0]
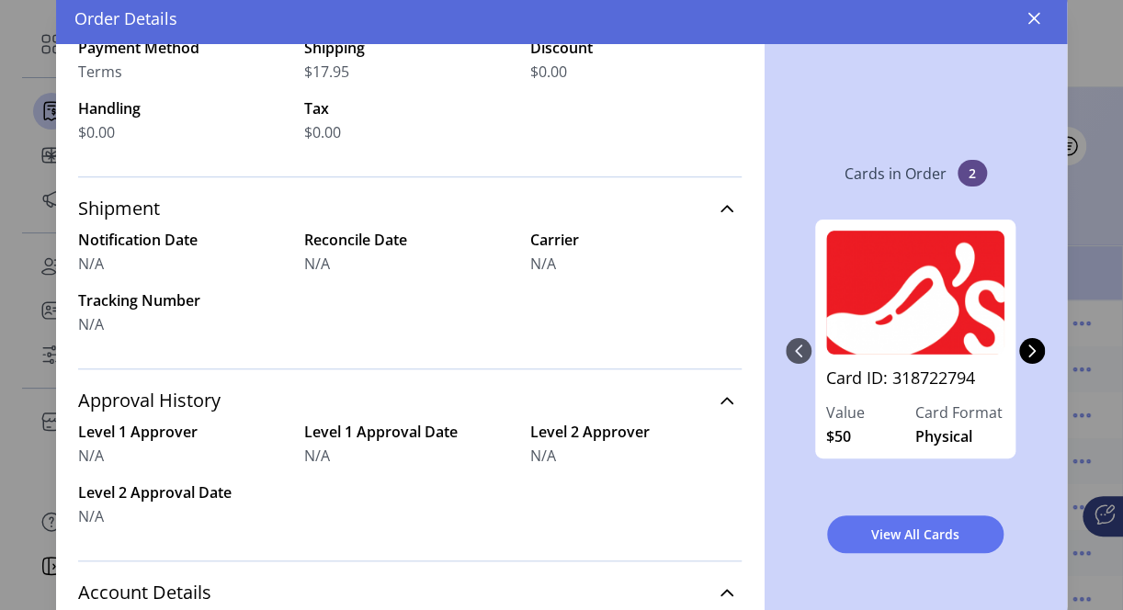
drag, startPoint x: 74, startPoint y: 263, endPoint x: 151, endPoint y: 351, distance: 116.6
click at [151, 351] on div "Order #[US_VEHICLE_IDENTIFICATION_NUMBER] Order Date [DATE] 07:06:08pm Order St…" at bounding box center [410, 356] width 708 height 625
click at [911, 529] on span "View All Cards" at bounding box center [915, 534] width 129 height 19
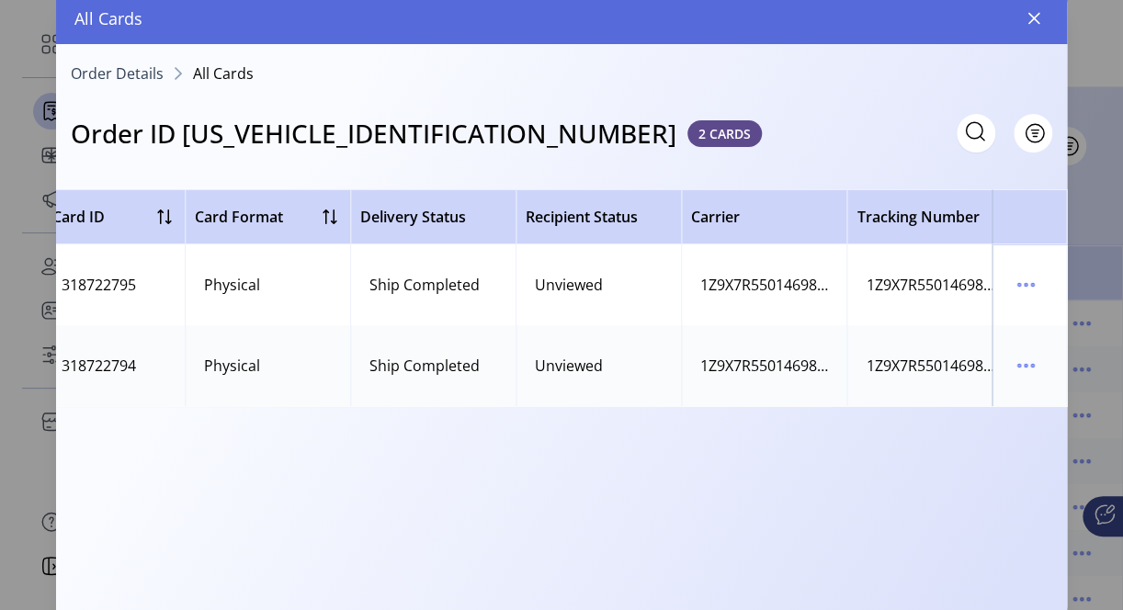
scroll to position [0, 660]
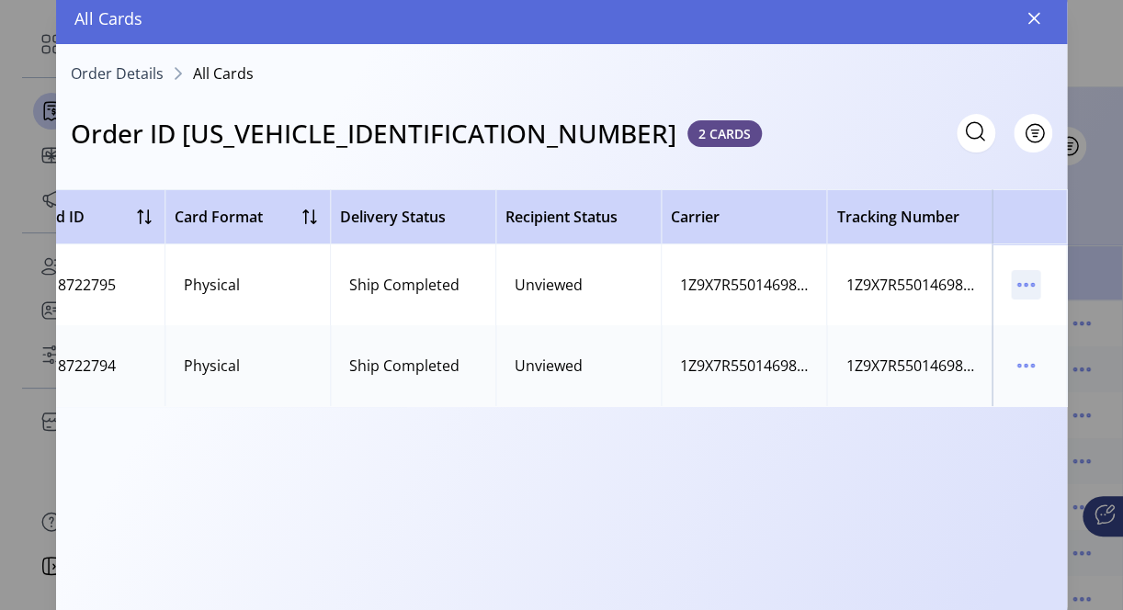
click at [1023, 289] on icon "menu" at bounding box center [1025, 284] width 29 height 29
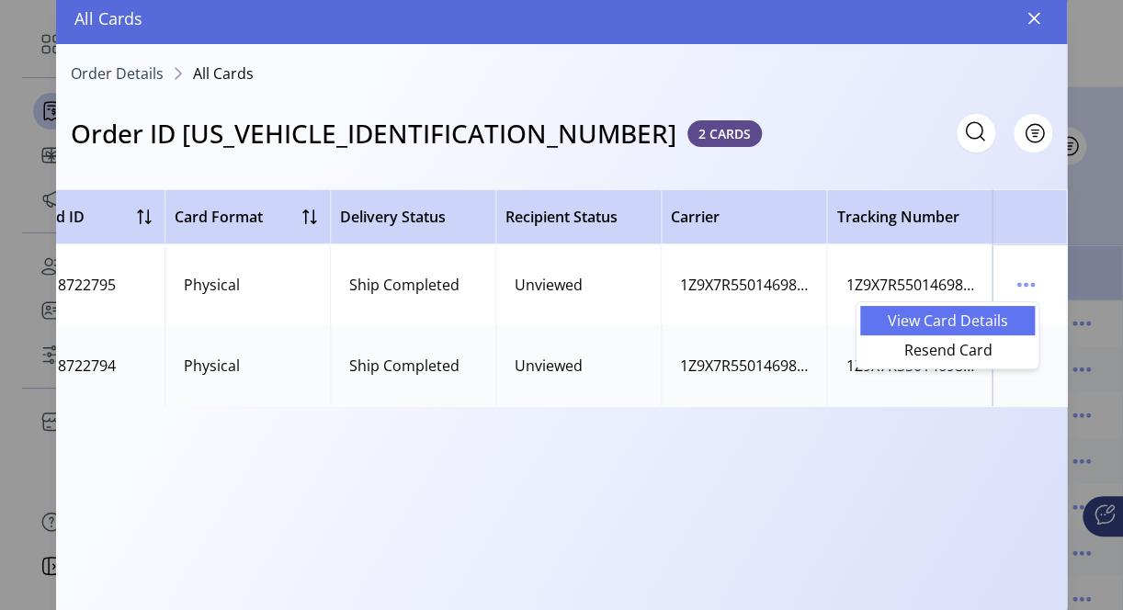
click at [996, 319] on span "View Card Details" at bounding box center [947, 320] width 153 height 15
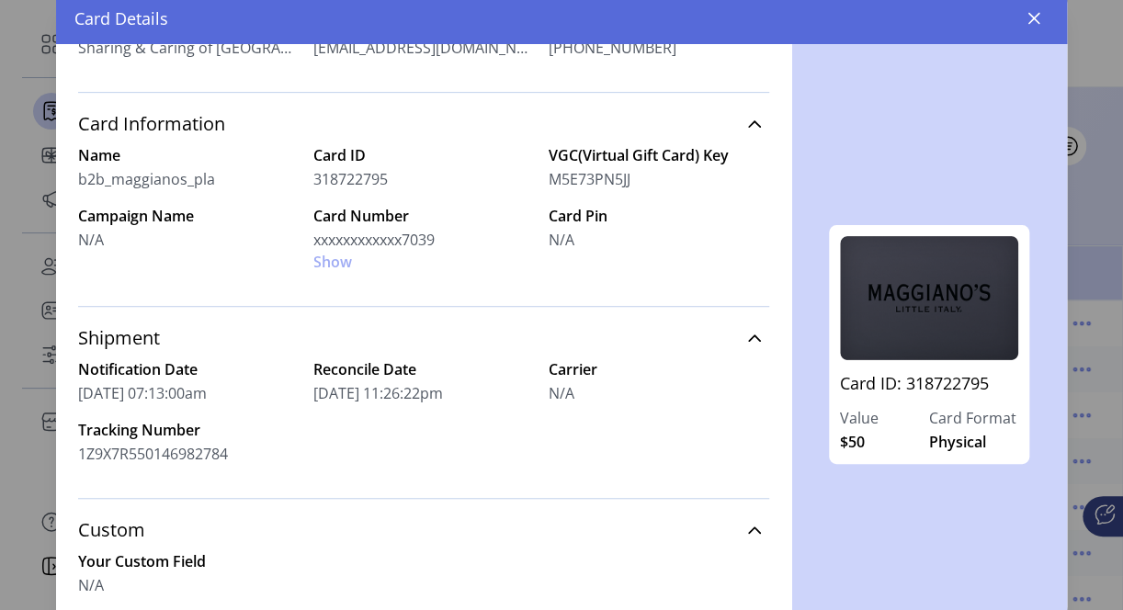
scroll to position [51, 0]
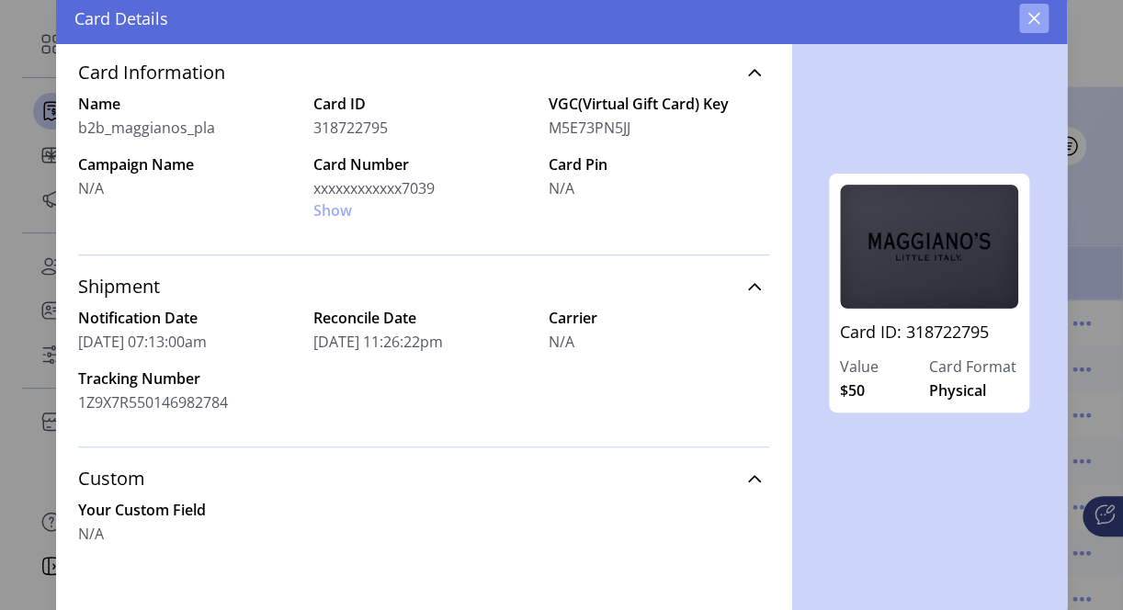
click at [1038, 24] on icon "button" at bounding box center [1033, 18] width 15 height 15
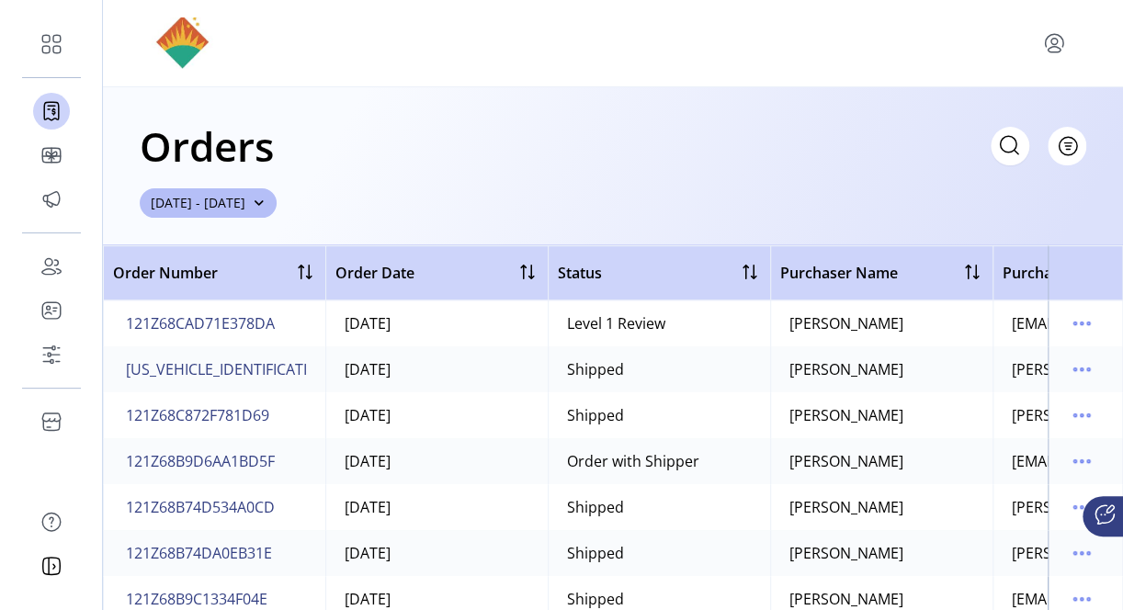
scroll to position [735, 0]
click at [1073, 419] on icon "menu" at bounding box center [1081, 415] width 29 height 29
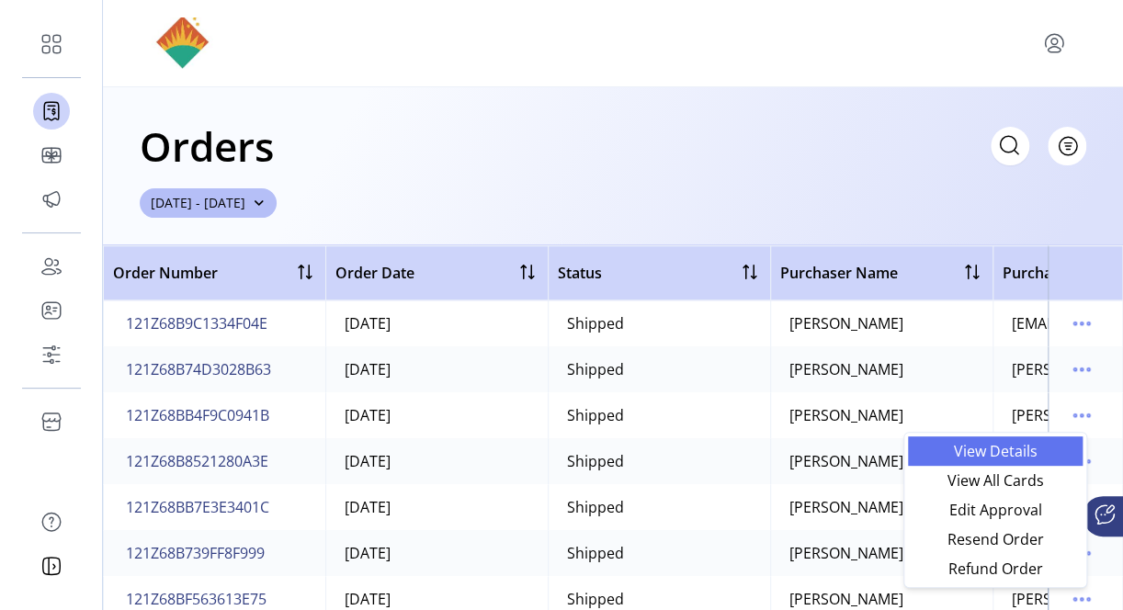
click at [1026, 446] on span "View Details" at bounding box center [995, 451] width 153 height 15
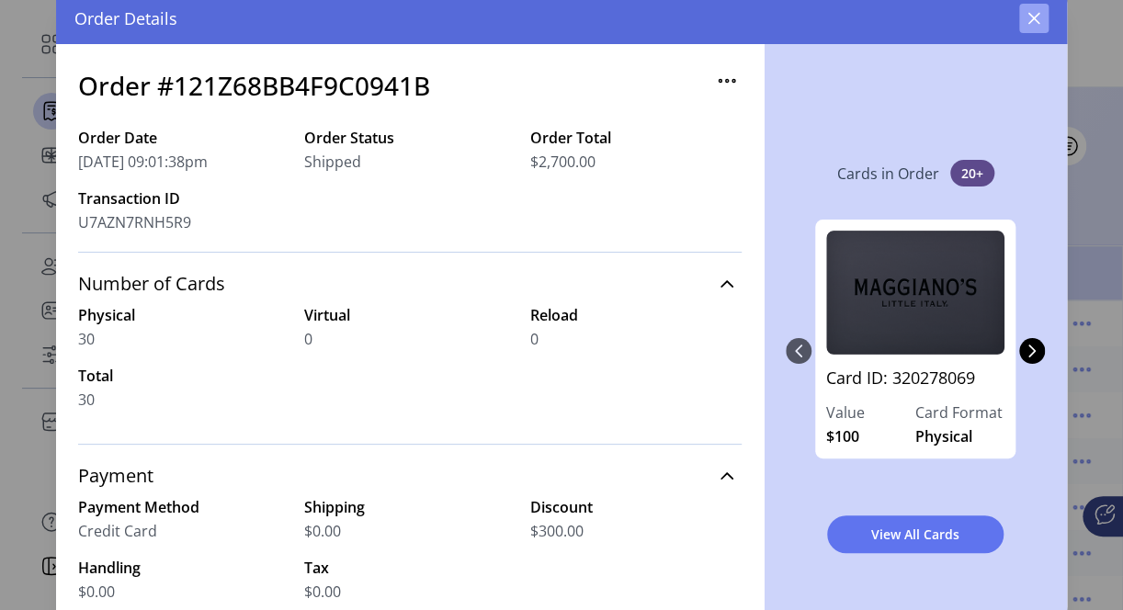
click at [1035, 26] on button "button" at bounding box center [1033, 18] width 29 height 29
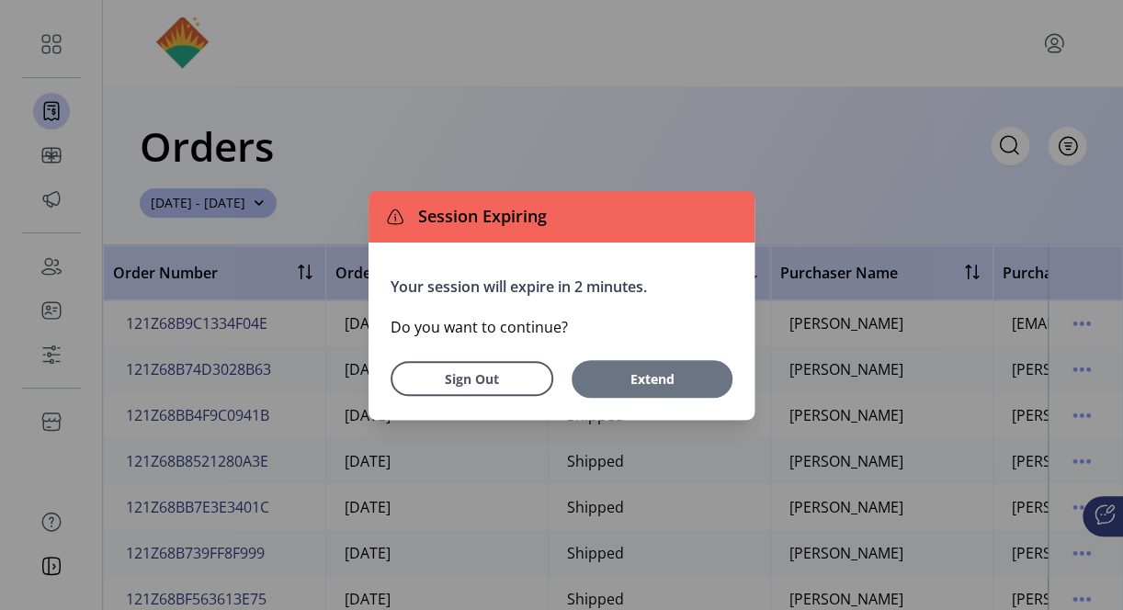
click at [618, 373] on span "Extend" at bounding box center [652, 378] width 142 height 19
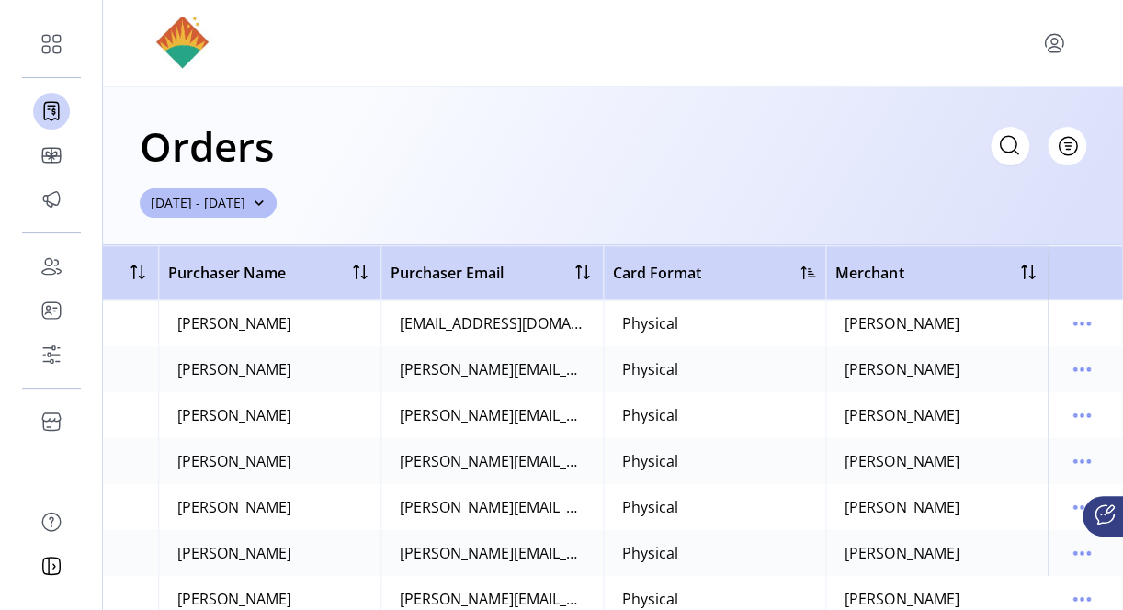
scroll to position [827, 621]
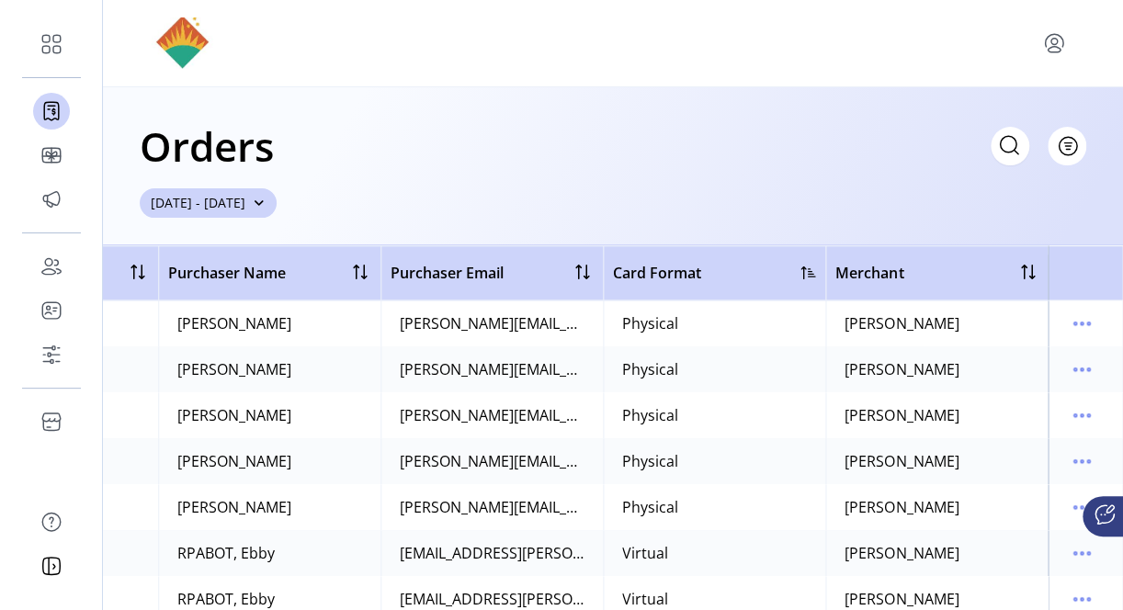
click at [266, 200] on span "button" at bounding box center [259, 203] width 13 height 13
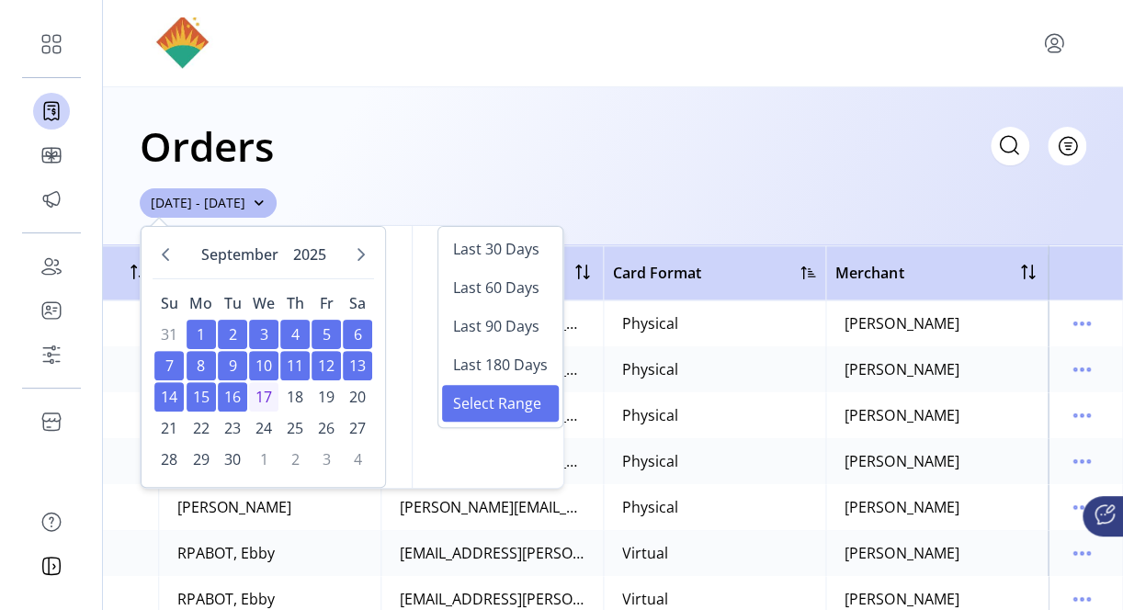
click at [417, 186] on div "Orders Filter Focused All Orders [DATE] - [DATE]" at bounding box center [613, 166] width 1020 height 158
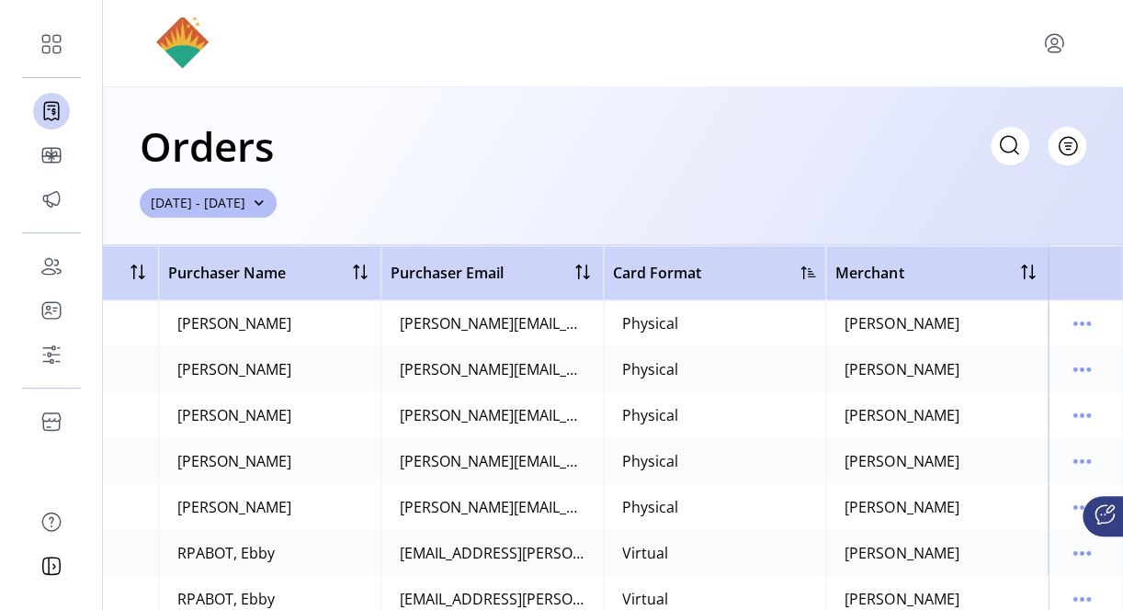
click at [609, 589] on td "Virtual" at bounding box center [714, 599] width 222 height 46
click at [1070, 462] on icon "menu" at bounding box center [1081, 461] width 29 height 29
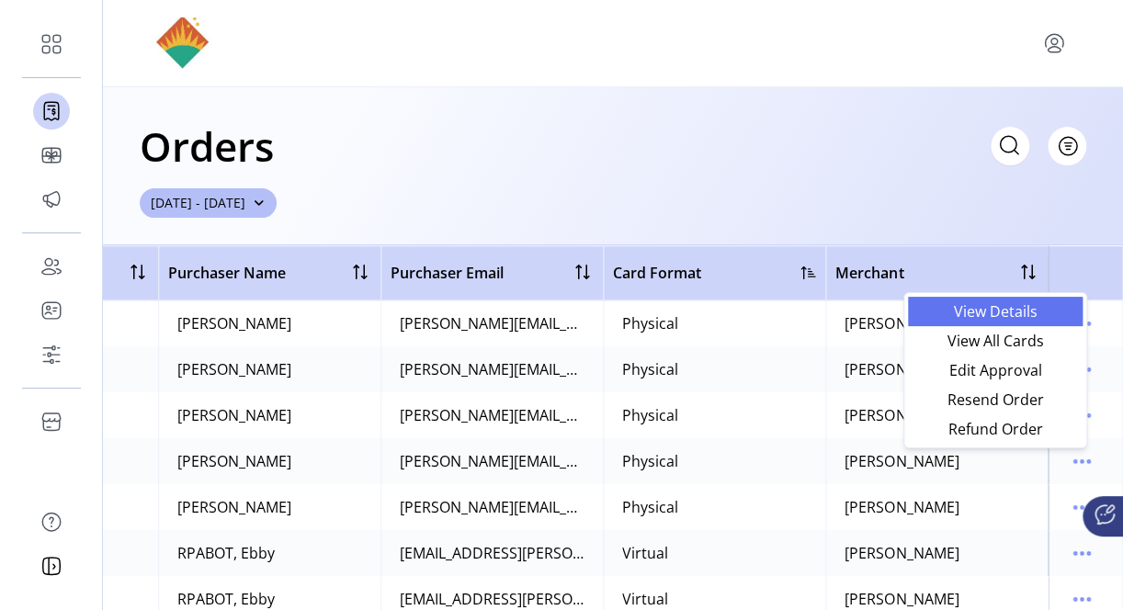
click at [993, 305] on span "View Details" at bounding box center [995, 311] width 153 height 15
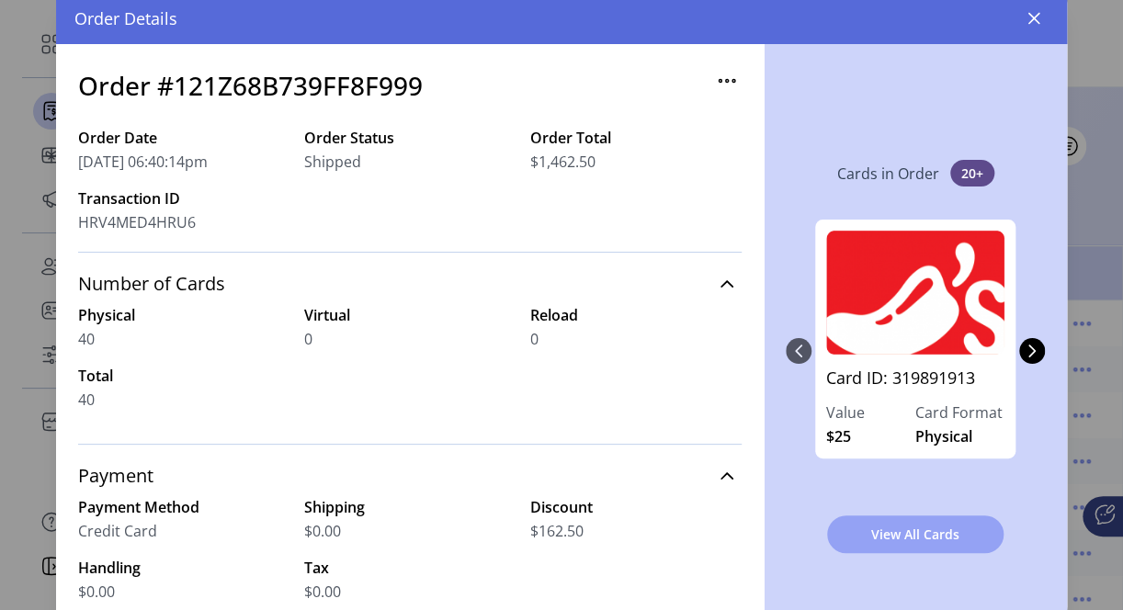
click at [871, 527] on span "View All Cards" at bounding box center [915, 534] width 129 height 19
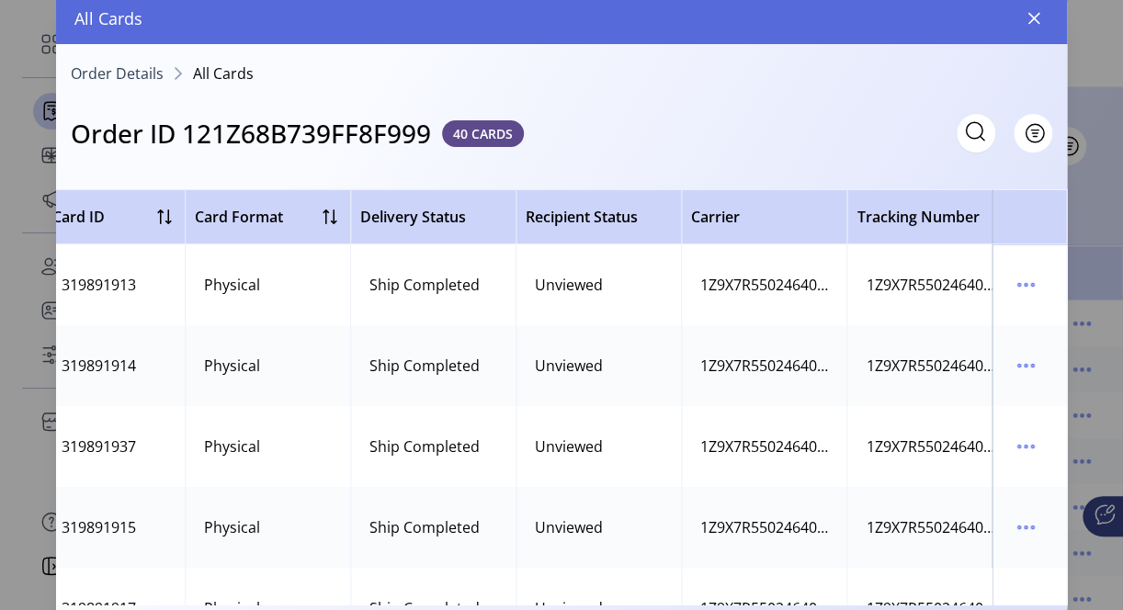
scroll to position [0, 669]
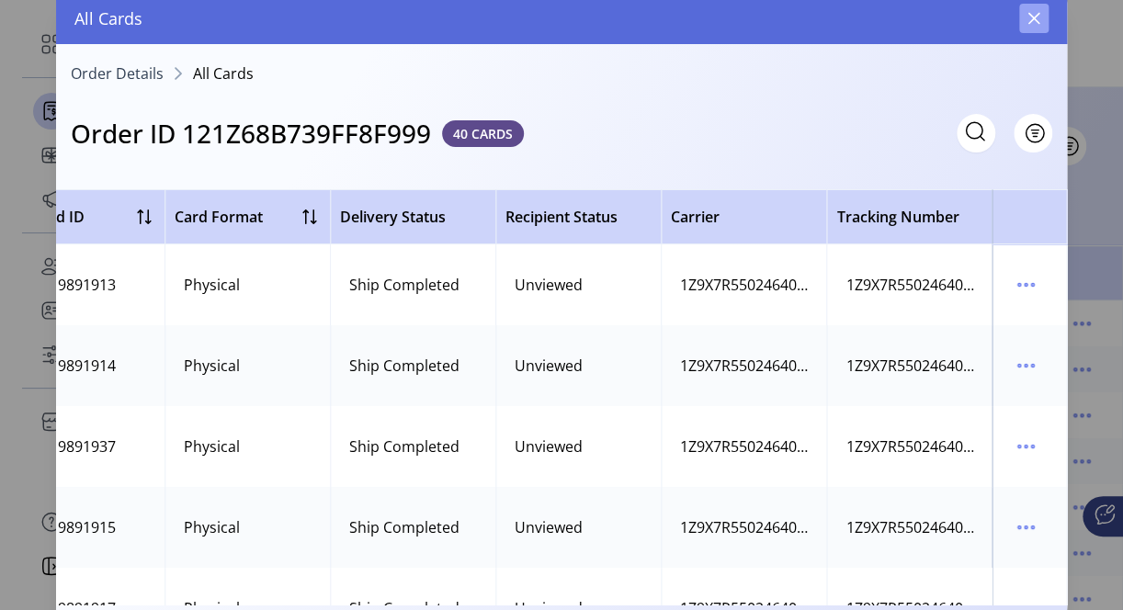
click at [1044, 22] on button "button" at bounding box center [1033, 18] width 29 height 29
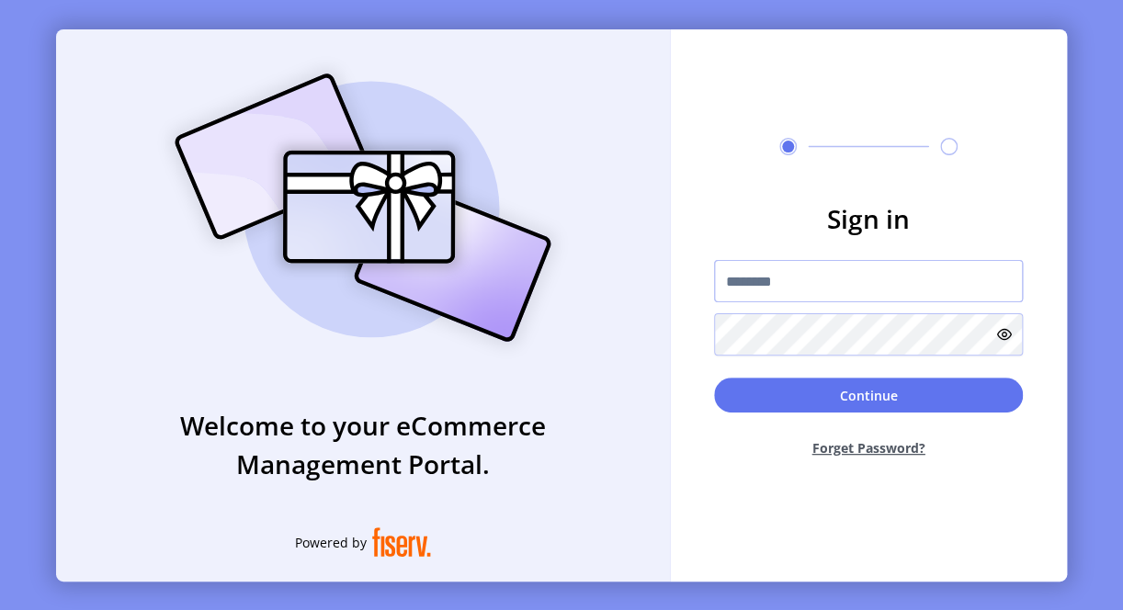
click at [762, 280] on input "text" at bounding box center [868, 281] width 309 height 42
paste input "**********"
click at [723, 291] on input "**********" at bounding box center [868, 281] width 309 height 42
click at [728, 283] on input "**********" at bounding box center [868, 281] width 309 height 42
type input "**********"
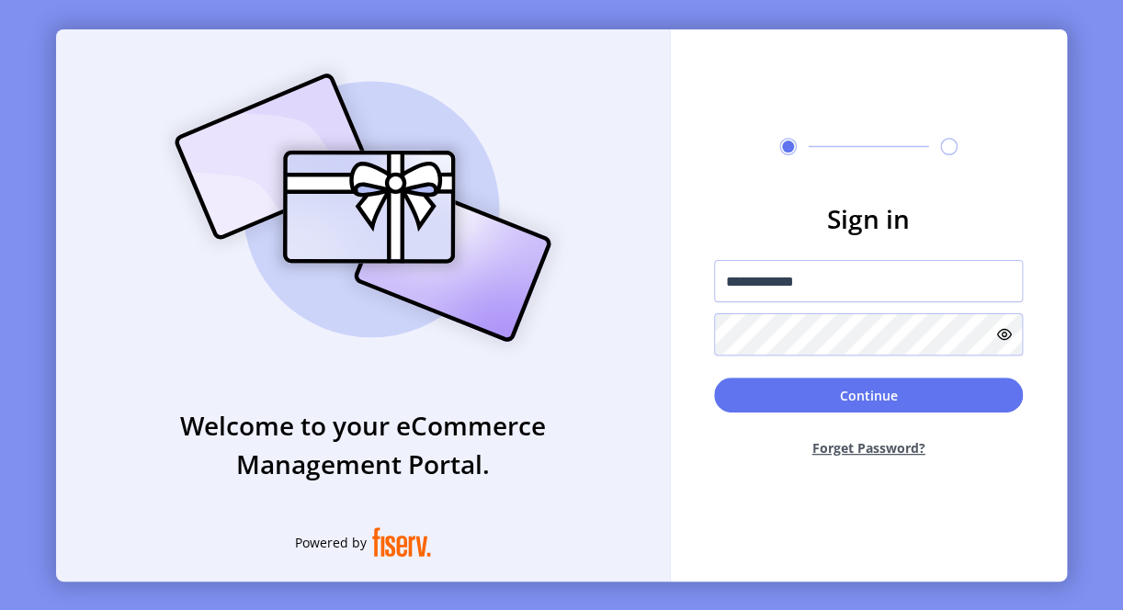
click at [776, 309] on div "**********" at bounding box center [868, 308] width 309 height 96
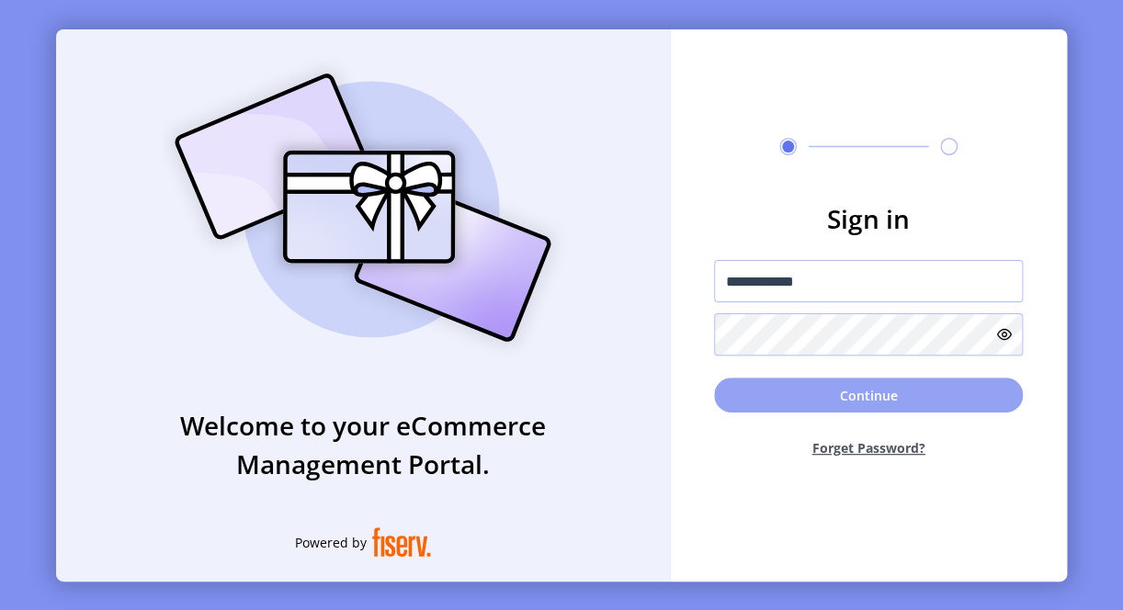
click at [756, 390] on button "Continue" at bounding box center [868, 395] width 309 height 35
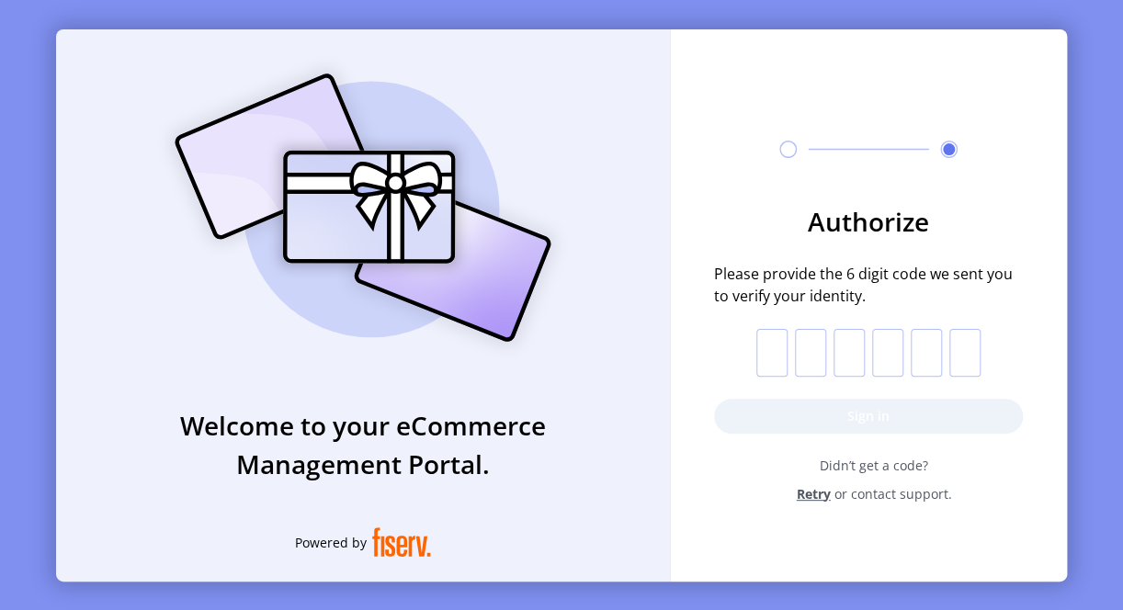
click at [772, 353] on input "text" at bounding box center [771, 353] width 31 height 48
type input "*"
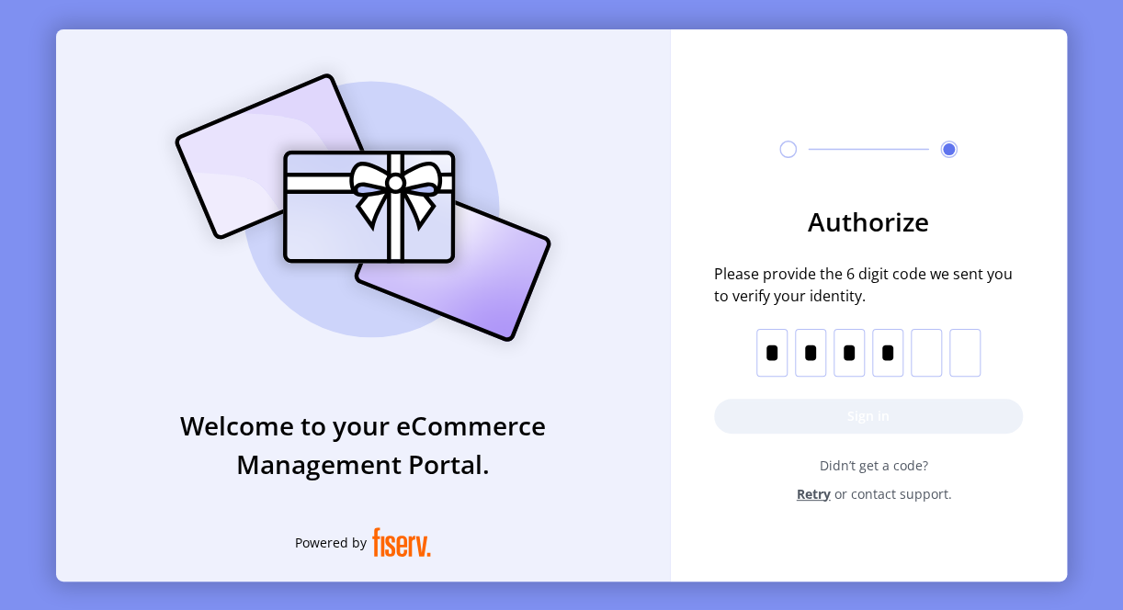
type input "*"
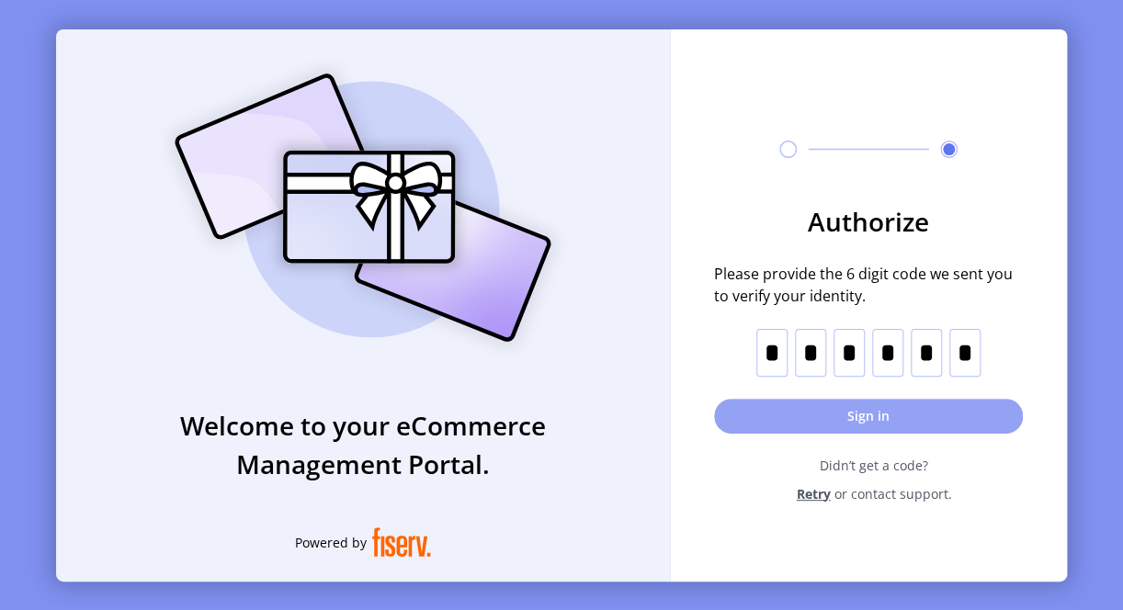
type input "*"
click at [791, 413] on button "Sign in" at bounding box center [868, 416] width 309 height 35
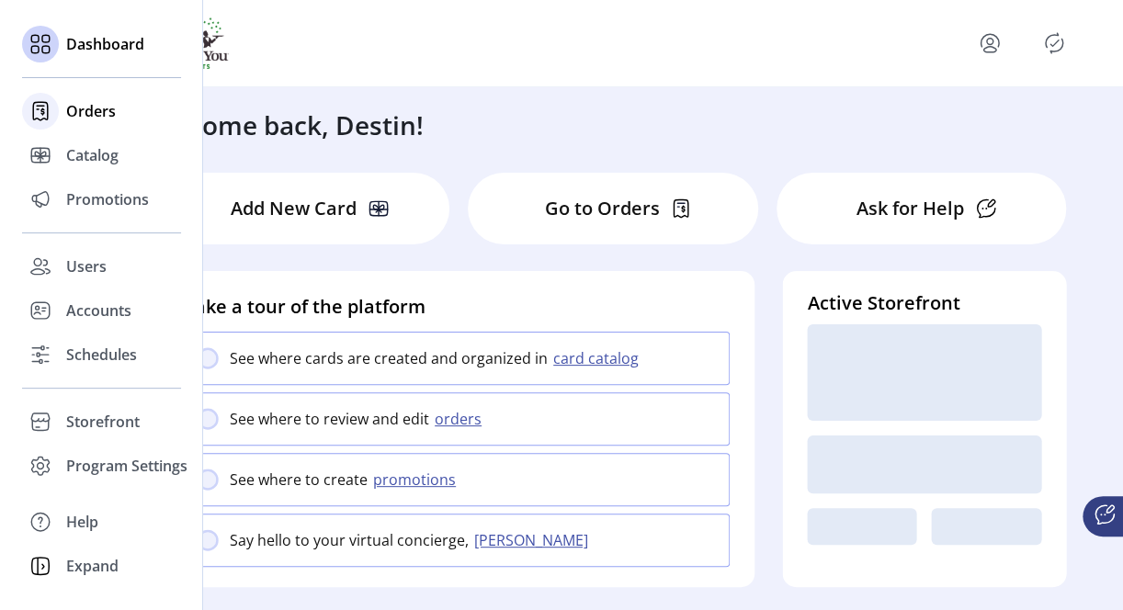
click at [84, 122] on div "Orders" at bounding box center [101, 111] width 159 height 44
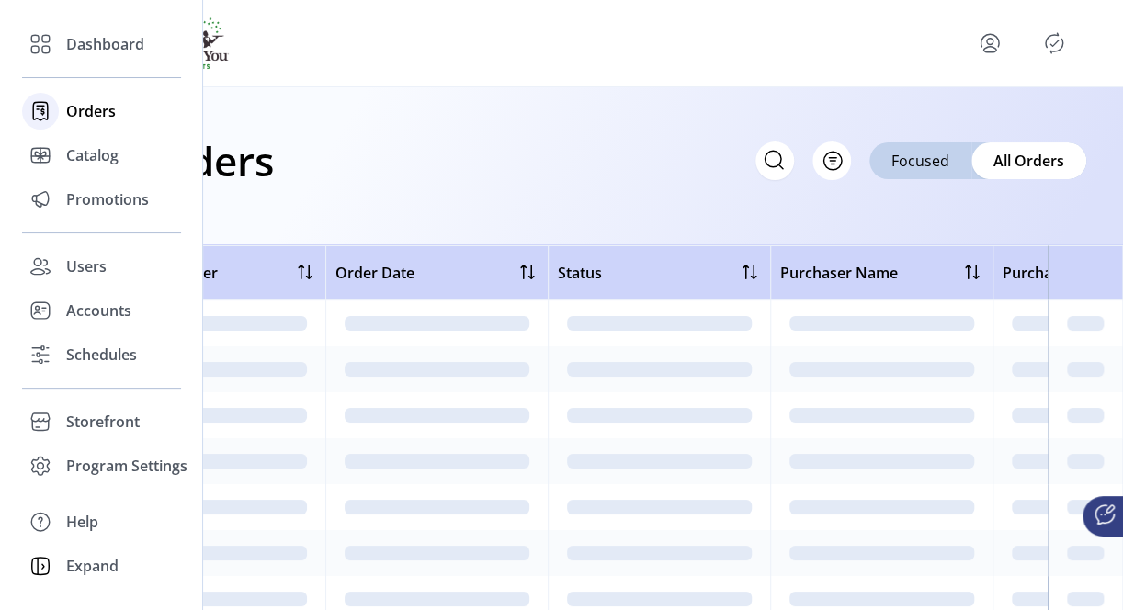
click at [91, 102] on span "Orders" at bounding box center [91, 111] width 50 height 22
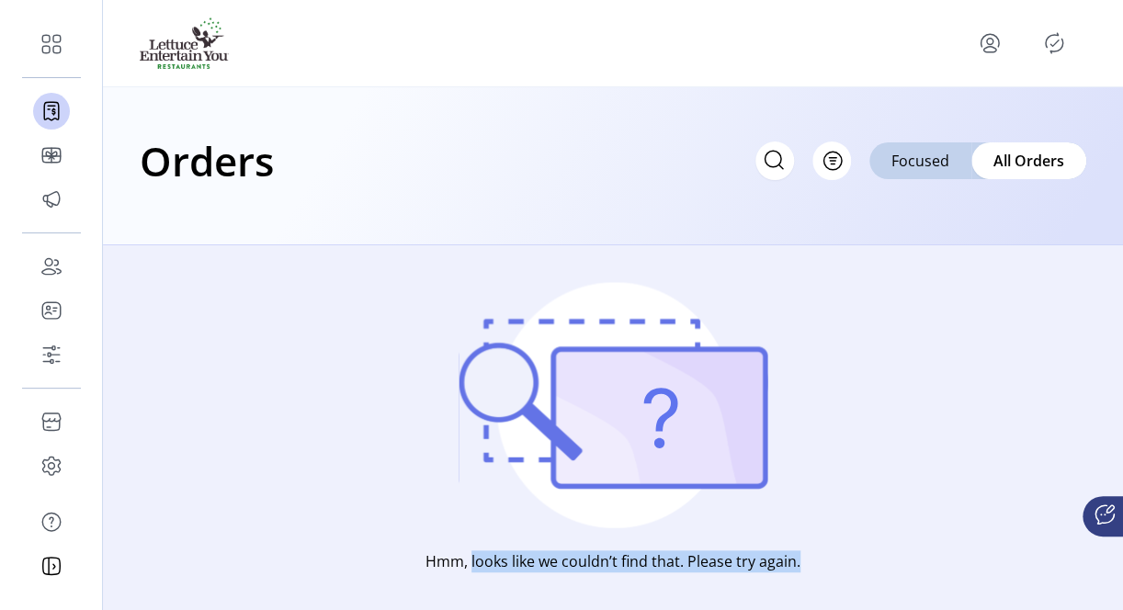
drag, startPoint x: 472, startPoint y: 561, endPoint x: 801, endPoint y: 563, distance: 329.0
click at [801, 563] on div "Hmm, looks like we couldn’t find that. Please try again." at bounding box center [613, 463] width 1020 height 437
